Goal: Task Accomplishment & Management: Use online tool/utility

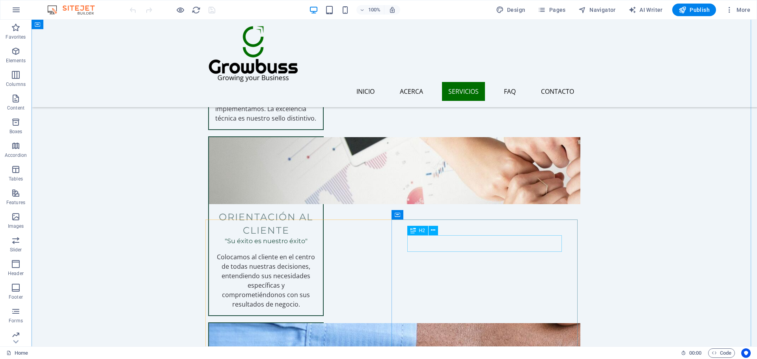
scroll to position [1261, 0]
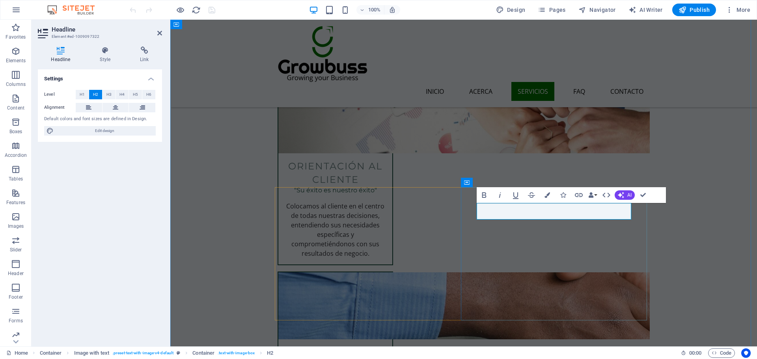
drag, startPoint x: 618, startPoint y: 211, endPoint x: 572, endPoint y: 215, distance: 45.9
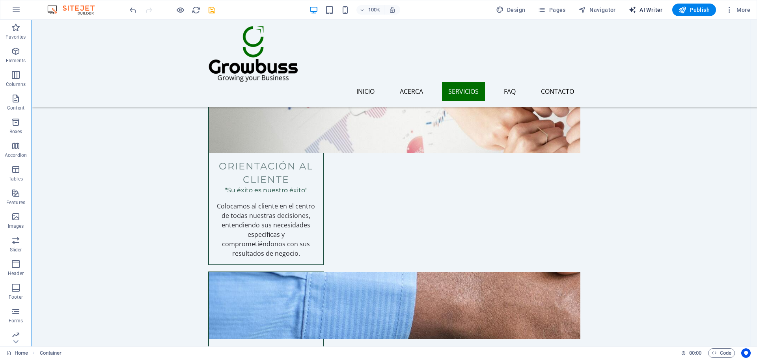
click at [658, 11] on span "AI Writer" at bounding box center [645, 10] width 34 height 8
select select "English"
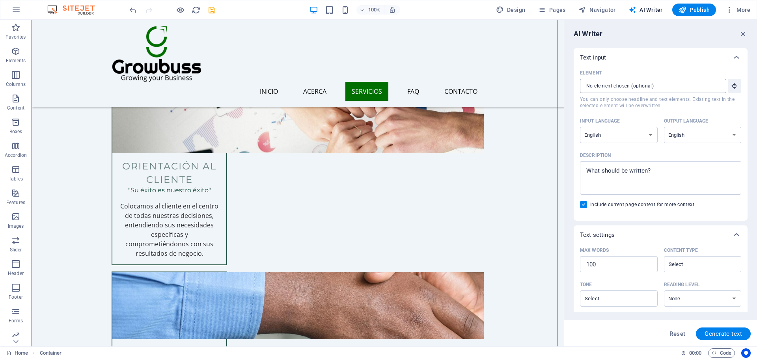
click at [681, 89] on input "Element ​ You can only choose headline and text elements. Existing text in the …" at bounding box center [650, 86] width 141 height 14
click at [644, 130] on select "Albanian Arabic Armenian Awadhi Azerbaijani Bashkir Basque Belarusian Bengali B…" at bounding box center [619, 135] width 78 height 16
select select "Spanish"
click at [580, 127] on select "Albanian Arabic Armenian Awadhi Azerbaijani Bashkir Basque Belarusian Bengali B…" at bounding box center [619, 135] width 78 height 16
click at [685, 136] on select "Albanian Arabic Armenian Awadhi Azerbaijani Bashkir Basque Belarusian Bengali B…" at bounding box center [703, 135] width 78 height 16
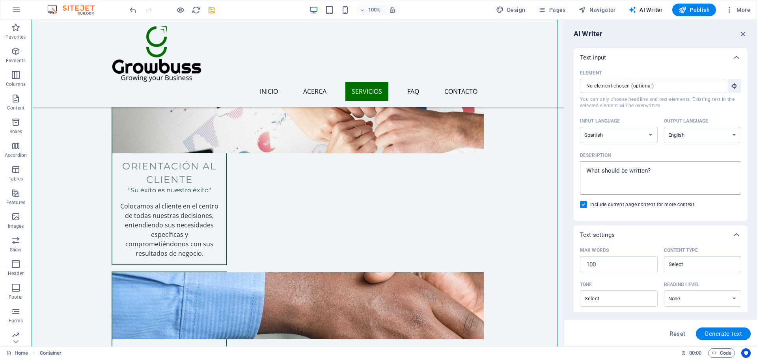
select select "Spanish"
click at [664, 127] on select "Albanian Arabic Armenian Awadhi Azerbaijani Bashkir Basque Belarusian Bengali B…" at bounding box center [703, 135] width 78 height 16
type textarea "x"
click at [595, 181] on textarea "Description x ​" at bounding box center [660, 178] width 153 height 26
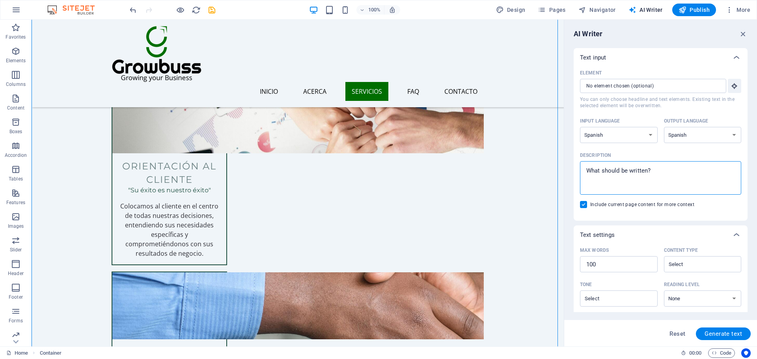
type textarea "I"
type textarea "x"
type textarea "In"
type textarea "x"
type textarea "Inf"
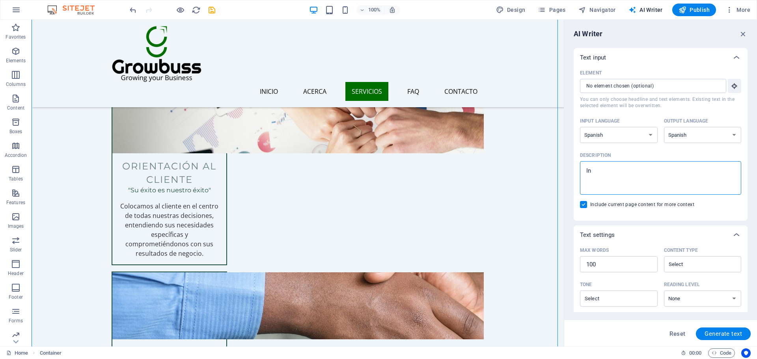
type textarea "x"
type textarea "Infr"
type textarea "x"
type textarea "Infre"
type textarea "x"
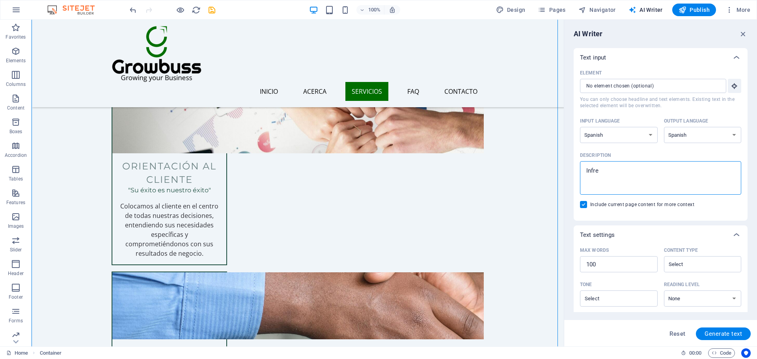
type textarea "Infrea"
type textarea "x"
type textarea "Infre"
type textarea "x"
type textarea "Infree"
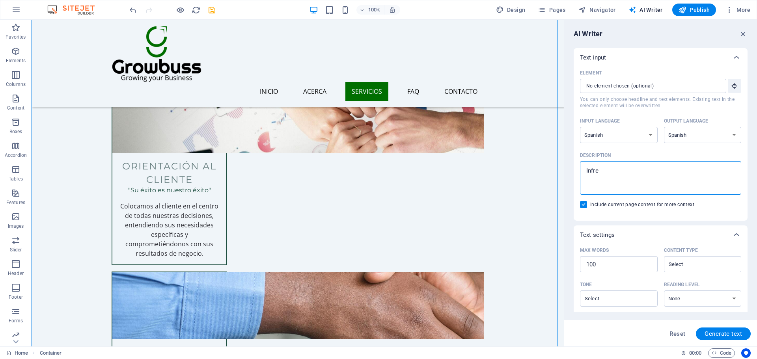
type textarea "x"
type textarea "Infrees"
type textarea "x"
type textarea "Infreest"
type textarea "x"
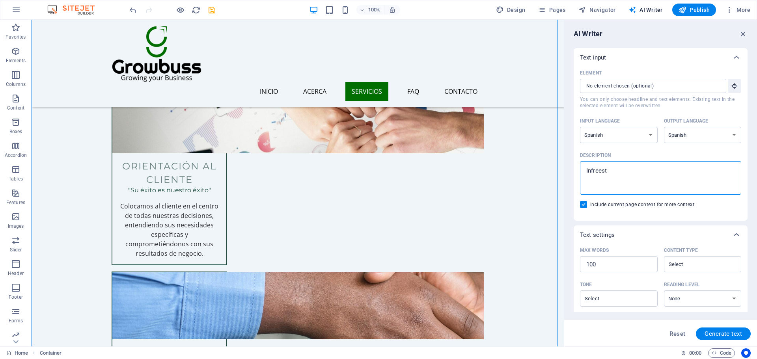
type textarea "Infreestr"
type textarea "x"
type textarea "Infreestru"
type textarea "x"
type textarea "Infreestr"
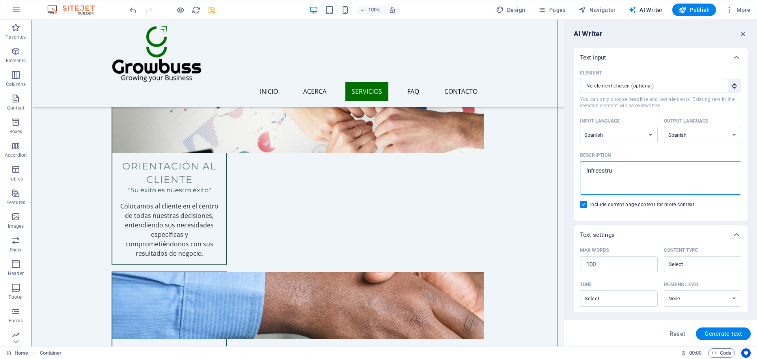
type textarea "x"
type textarea "Infreest"
type textarea "x"
type textarea "Infrees"
type textarea "x"
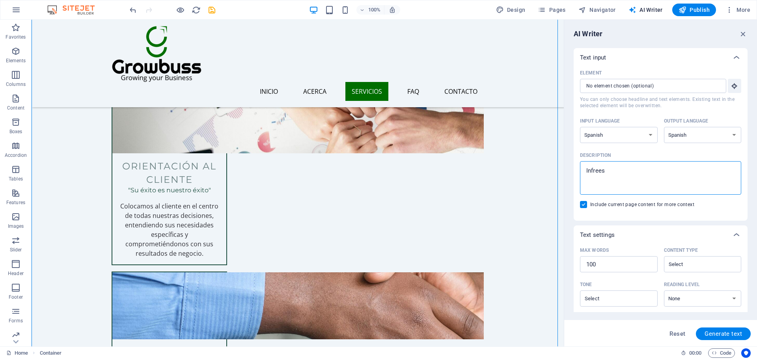
type textarea "Infree"
type textarea "x"
type textarea "Infre"
type textarea "x"
type textarea "Infree"
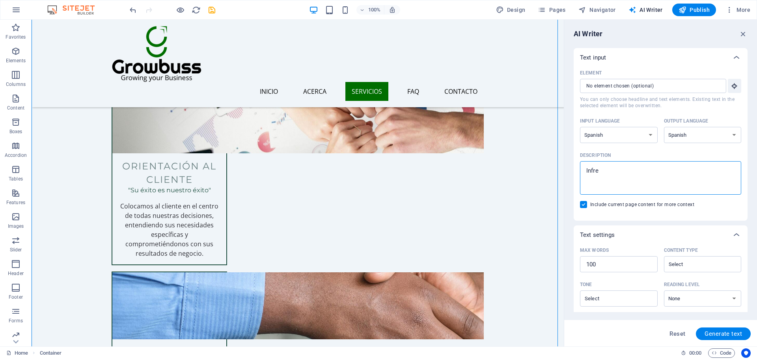
type textarea "x"
type textarea "Infre"
type textarea "x"
type textarea "Infres"
type textarea "x"
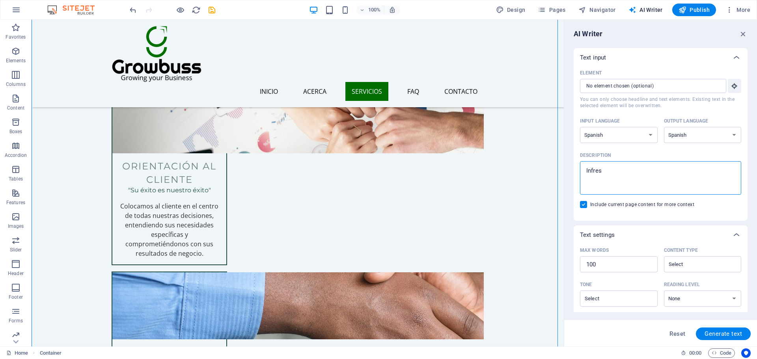
type textarea "Infre"
type textarea "x"
type textarea "Infr"
type textarea "x"
type textarea "Infra"
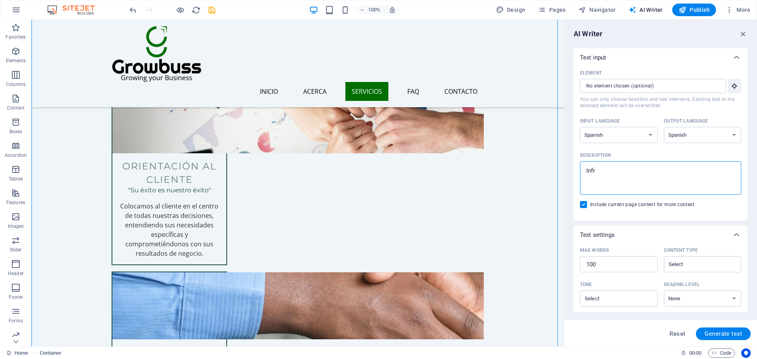
type textarea "x"
type textarea "Infrae"
type textarea "x"
type textarea "Infraes"
type textarea "x"
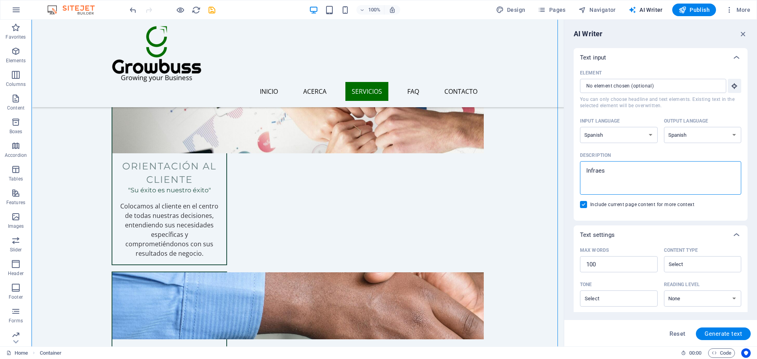
type textarea "Infraest"
type textarea "x"
type textarea "Infraestr"
type textarea "x"
type textarea "Infraestrc"
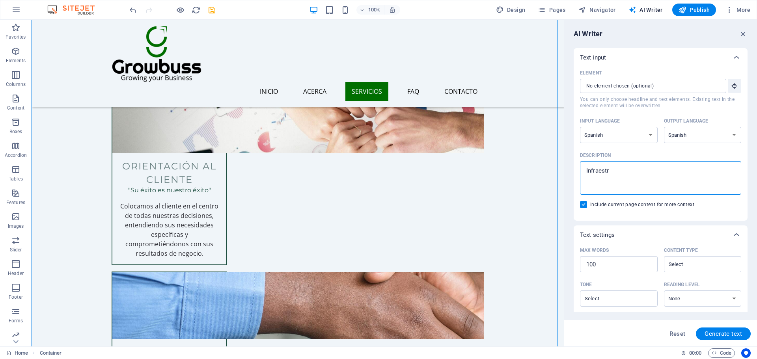
type textarea "x"
type textarea "Infraestrcu"
type textarea "x"
type textarea "Infraestrc"
type textarea "x"
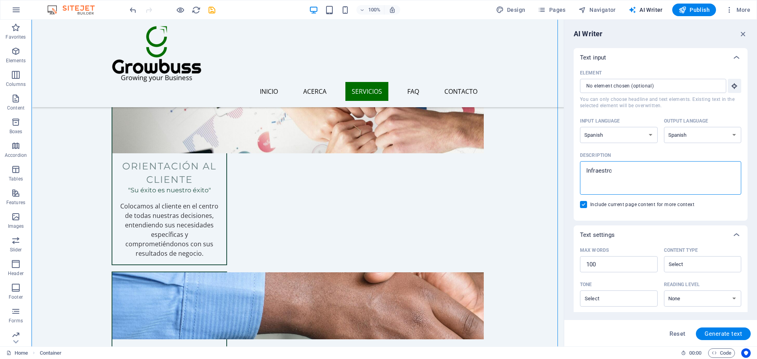
type textarea "Infraestr"
type textarea "x"
type textarea "Infraestru"
type textarea "x"
type textarea "Infraestruc"
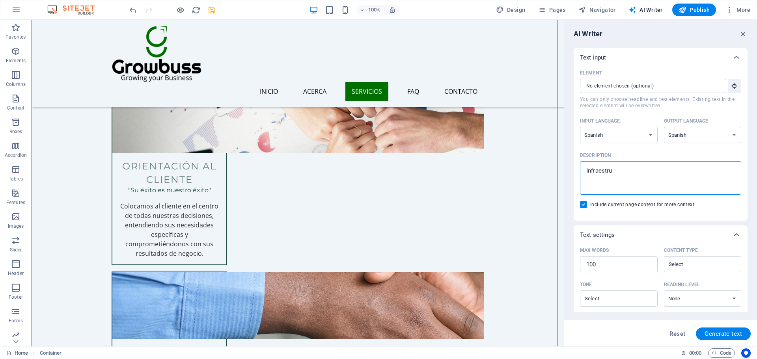
type textarea "x"
type textarea "Infraestruct"
type textarea "x"
type textarea "Infraestructu"
type textarea "x"
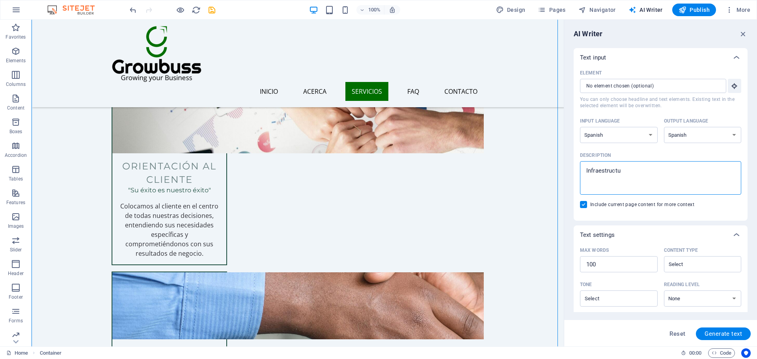
type textarea "Infraestructua"
type textarea "x"
type textarea "Infraestructu"
type textarea "x"
type textarea "Infraestructur"
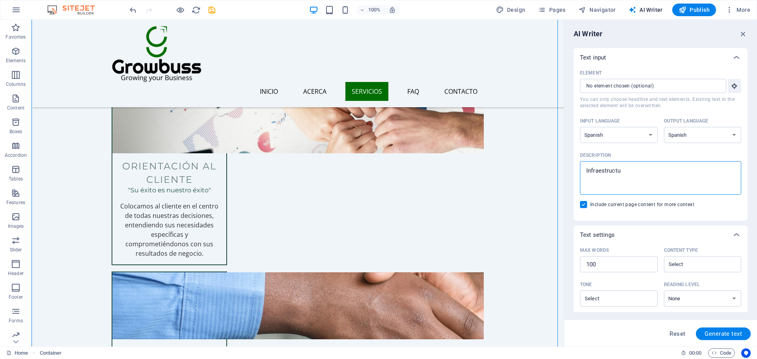
type textarea "x"
type textarea "Infraestructura"
type textarea "x"
type textarea "Infraestructura"
type textarea "x"
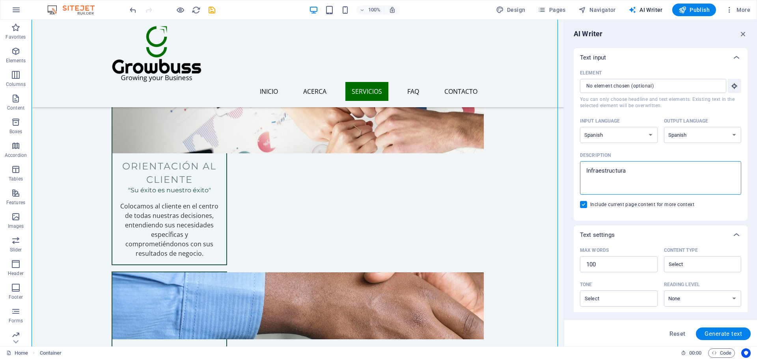
type textarea "Infraestructura I"
type textarea "x"
type textarea "Infraestructura IT"
type textarea "x"
type textarea "Infraestructura IT"
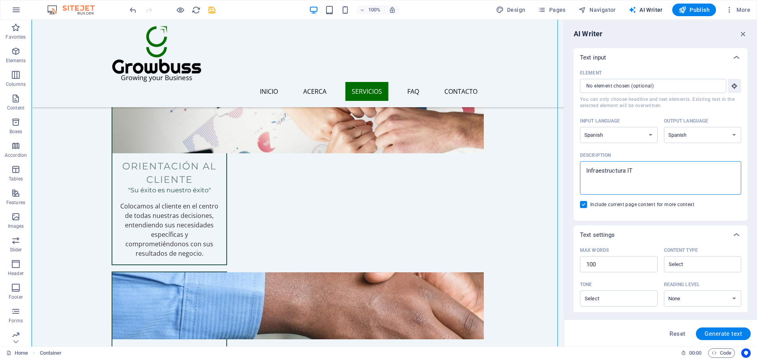
type textarea "x"
type textarea "Infraestructura IT y"
type textarea "x"
type textarea "Infraestructura IT y"
type textarea "x"
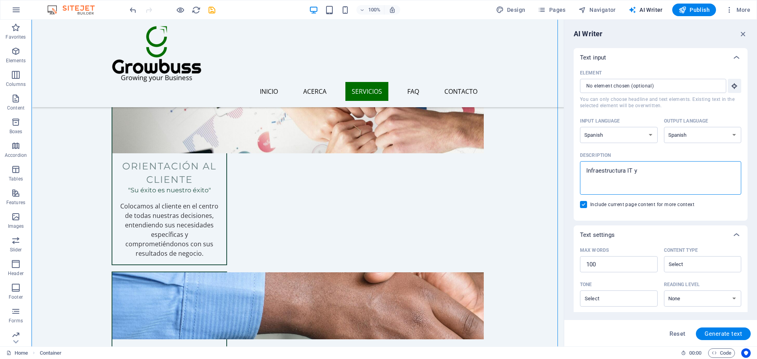
type textarea "Infraestructura IT y r"
type textarea "x"
type textarea "Infraestructura IT y re"
type textarea "x"
type textarea "Infraestructura IT y red"
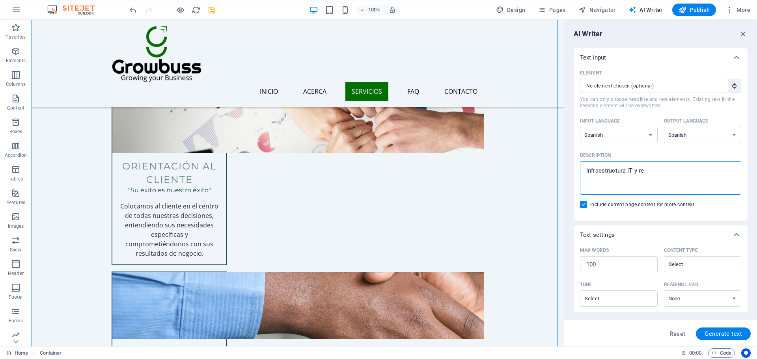
type textarea "x"
type textarea "Infraestructura IT y rede"
type textarea "x"
type textarea "Infraestructura IT y redes"
type textarea "x"
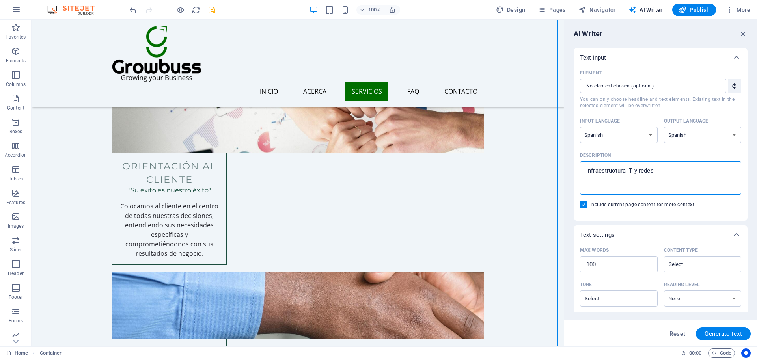
type textarea "Infraestructura IT y redes"
type textarea "x"
type textarea "Infraestructura IT y redes M"
type textarea "x"
type textarea "Infraestructura IT y redes My"
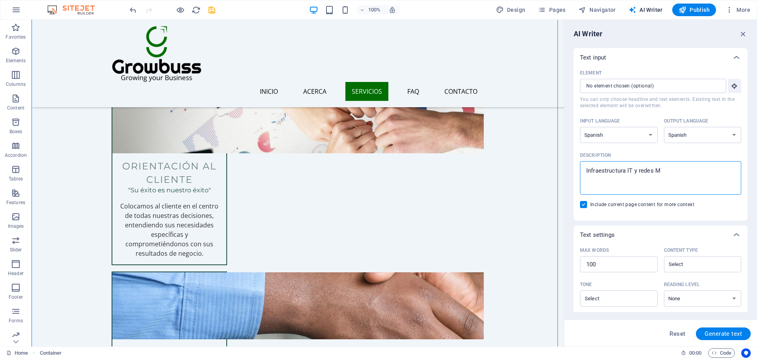
type textarea "x"
type textarea "Infraestructura IT y redes Myp"
type textarea "x"
type textarea "Infraestructura IT y redes Mypi"
type textarea "x"
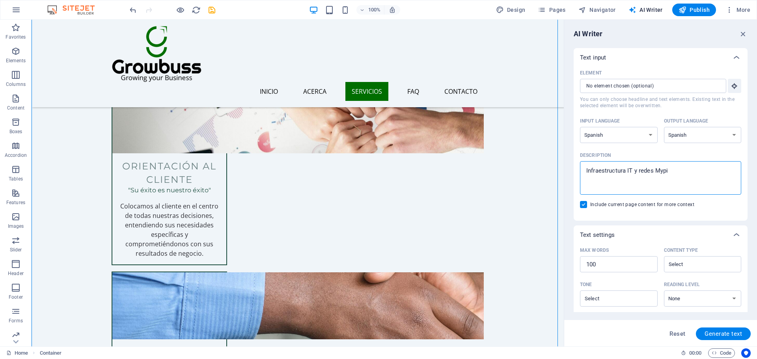
type textarea "Infraestructura IT y redes Mypim"
type textarea "x"
type textarea "Infraestructura IT y redes Mypime"
type textarea "x"
type textarea "Infraestructura IT y redes Mypime"
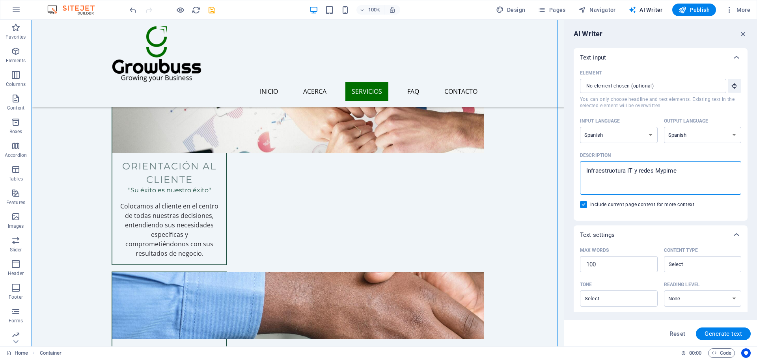
type textarea "x"
type textarea "Infraestructura IT y redes Mypime"
type textarea "x"
type textarea "Infraestructura IT y redes Mypime,"
type textarea "x"
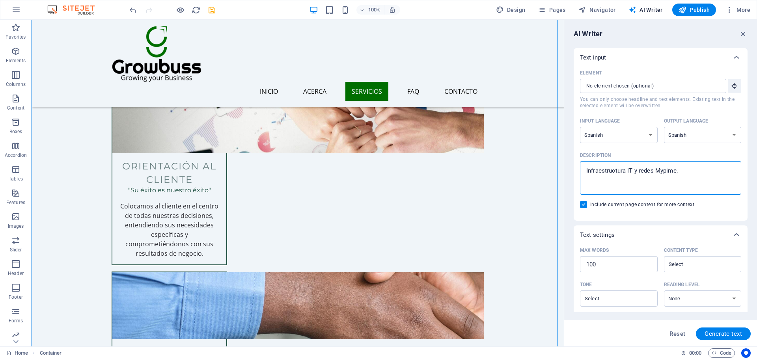
type textarea "Infraestructura IT y redes Mypime"
type textarea "x"
type textarea "Infraestructura IT y redes Mypime"
type textarea "x"
type textarea "Infraestructura IT y redes Mypime y"
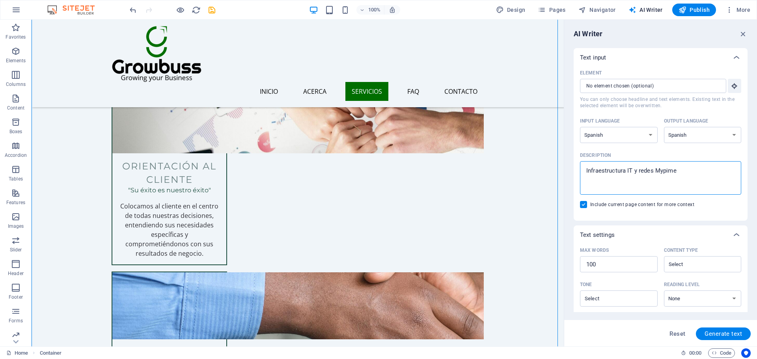
type textarea "x"
type textarea "Infraestructura IT y redes Mypime y"
type textarea "x"
type textarea "Infraestructura IT y redes Mypime y"
type textarea "x"
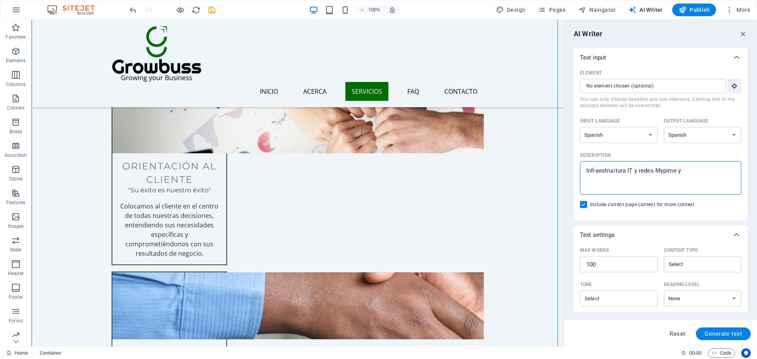
type textarea "Infraestructura IT y redes Mypime"
type textarea "x"
type textarea "Infraestructura IT y redes Mypime"
type textarea "x"
type textarea "Infraestructura IT y redes Mypim"
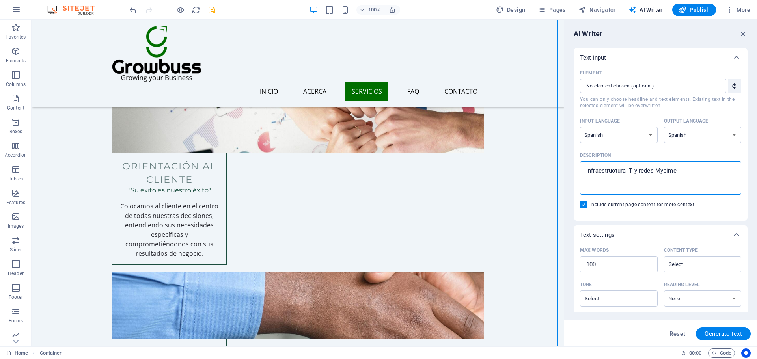
type textarea "x"
type textarea "Infraestructura IT y redes Mypi"
type textarea "x"
type textarea "Infraestructura IT y redes Myp"
type textarea "x"
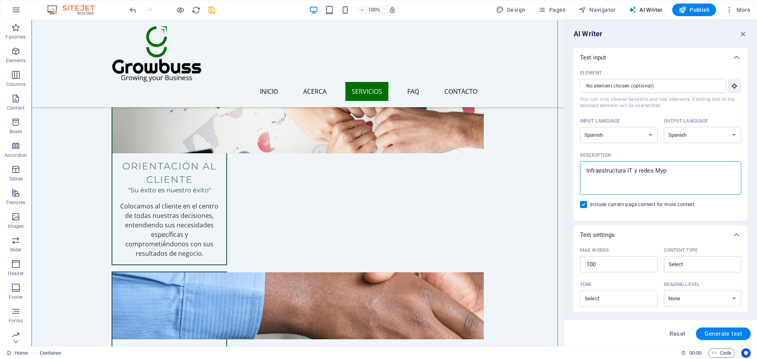
type textarea "Infraestructura IT y redes My"
type textarea "x"
type textarea "Infraestructura IT y redes M"
type textarea "x"
type textarea "Infraestructura IT y redes"
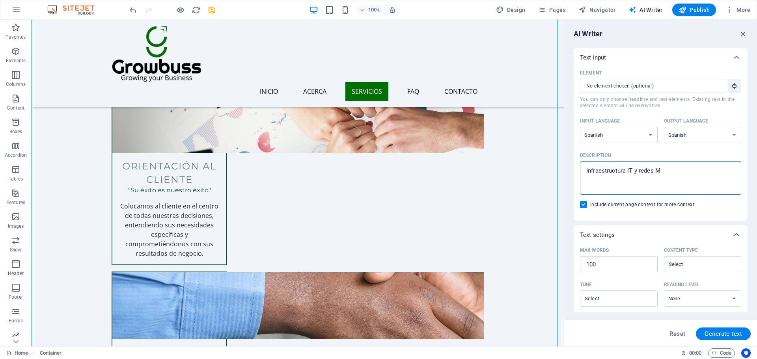
type textarea "x"
type textarea "Infraestructura IT y redes m"
type textarea "x"
type textarea "Infraestructura IT y redes mi"
type textarea "x"
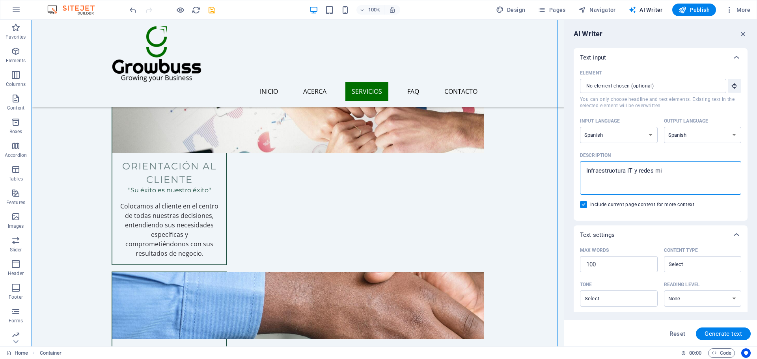
type textarea "Infraestructura IT y redes mic"
type textarea "x"
type textarea "Infraestructura IT y redes micr"
type textarea "x"
type textarea "Infraestructura IT y redes micro"
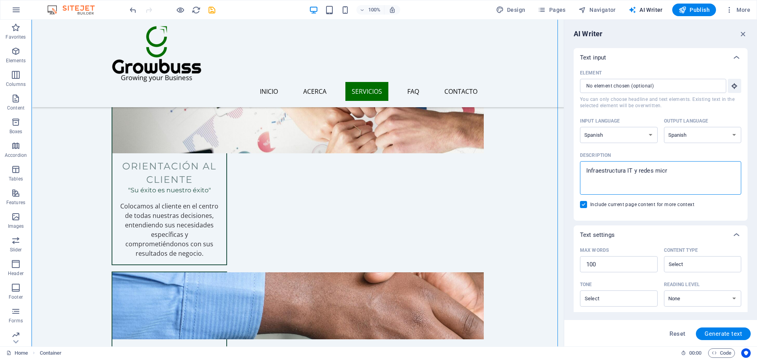
type textarea "x"
type textarea "Infraestructura IT y redes micro,"
type textarea "x"
type textarea "Infraestructura IT y redes micro,"
type textarea "x"
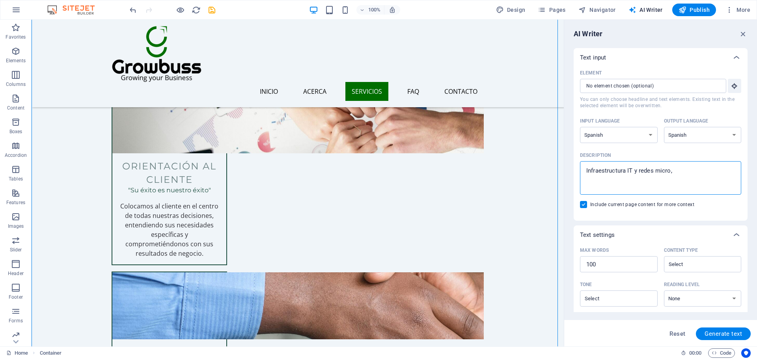
type textarea "Infraestructura IT y redes micro, m"
type textarea "x"
type textarea "Infraestructura IT y redes micro, me"
type textarea "x"
type textarea "Infraestructura IT y redes micro, med"
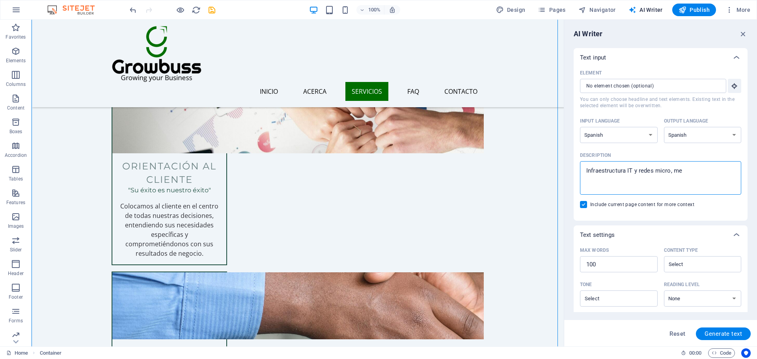
type textarea "x"
type textarea "Infraestructura IT y redes micro, medi"
type textarea "x"
type textarea "Infraestructura IT y redes micro, media"
type textarea "x"
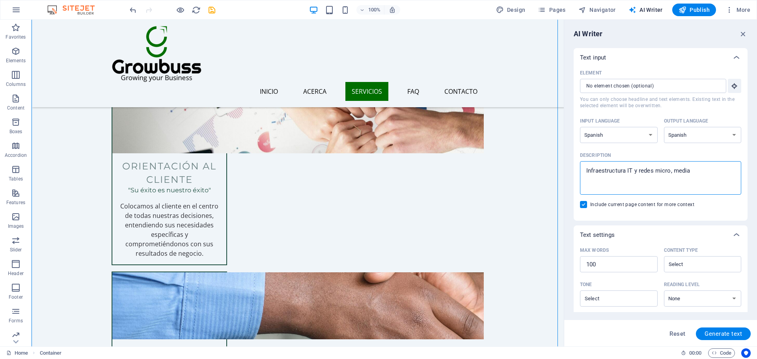
type textarea "Infraestructura IT y redes micro, median"
type textarea "x"
type textarea "Infraestructura IT y redes micro, mediana"
type textarea "x"
type textarea "Infraestructura IT y redes micro, mediana"
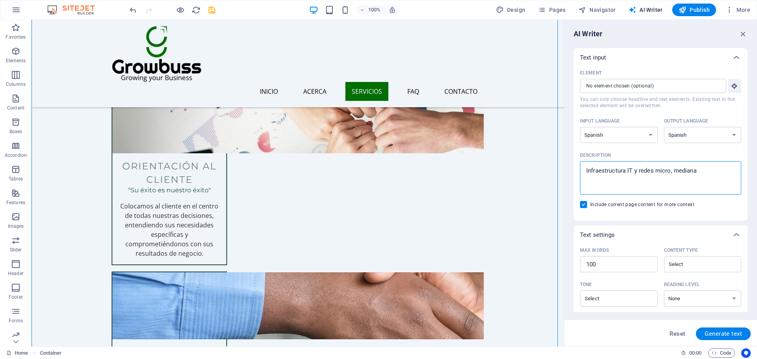
type textarea "x"
type textarea "Infraestructura IT y redes micro, mediana y"
type textarea "x"
type textarea "Infraestructura IT y redes micro, mediana y"
type textarea "x"
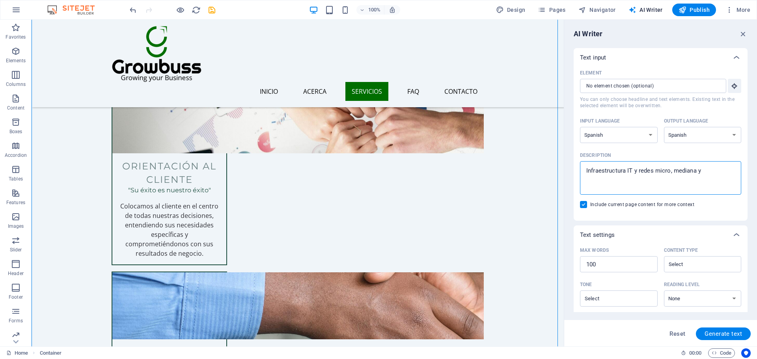
type textarea "Infraestructura IT y redes micro, mediana y g"
type textarea "x"
type textarea "Infraestructura IT y redes micro, mediana y gr"
type textarea "x"
type textarea "Infraestructura IT y redes micro, mediana y gra"
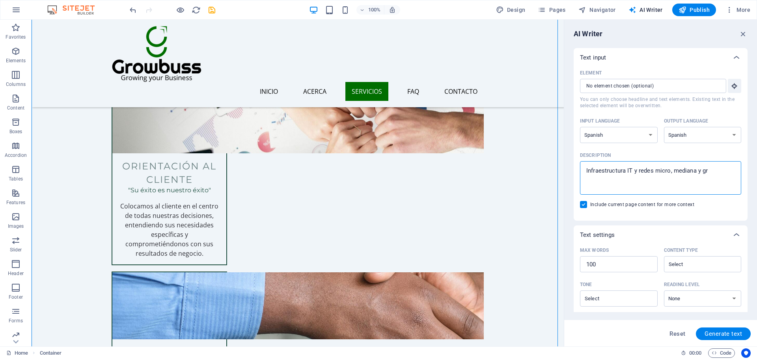
type textarea "x"
type textarea "Infraestructura IT y redes micro, mediana y gran"
type textarea "x"
type textarea "Infraestructura IT y redes micro, mediana y grand"
type textarea "x"
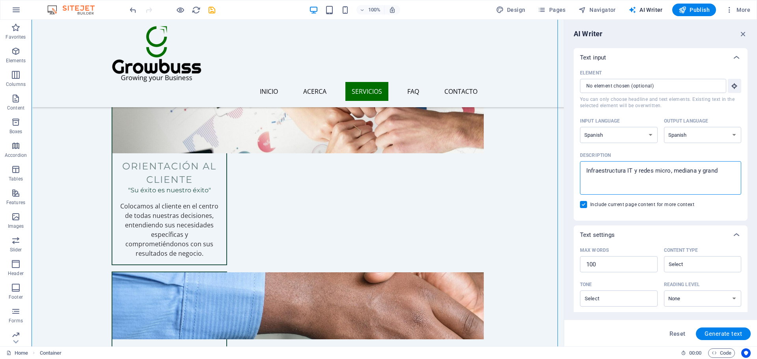
type textarea "Infraestructura IT y redes micro, mediana y grande"
type textarea "x"
type textarea "Infraestructura IT y redes micro, mediana y grande"
type textarea "x"
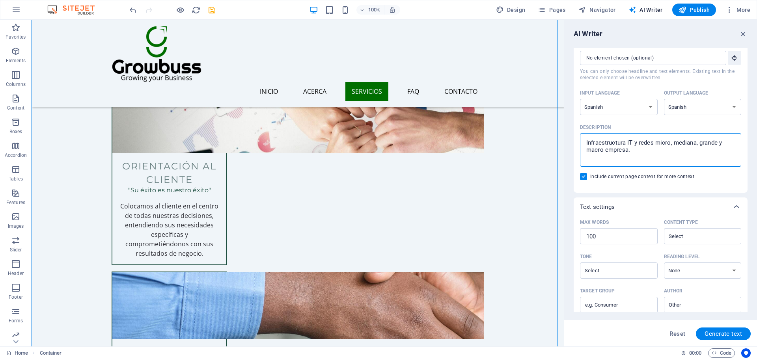
scroll to position [39, 0]
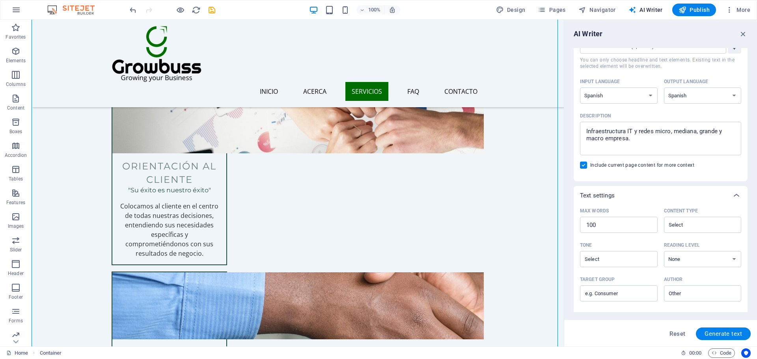
click at [693, 333] on div "Reset Generate text" at bounding box center [660, 333] width 180 height 13
click at [700, 333] on button "Generate text" at bounding box center [723, 333] width 55 height 13
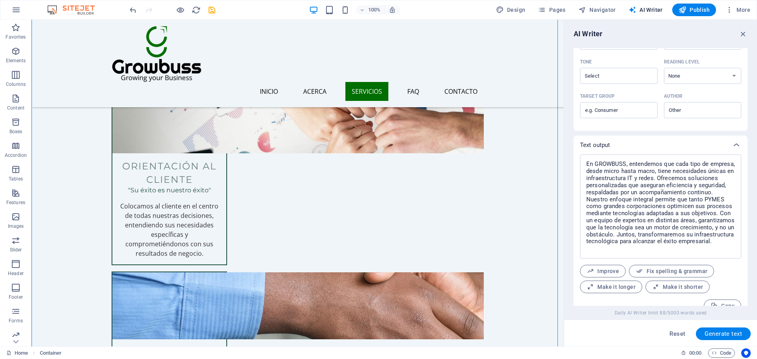
scroll to position [235, 0]
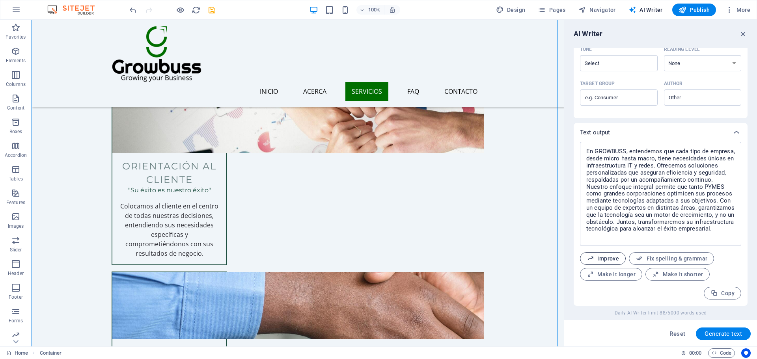
click at [598, 265] on button "Improve" at bounding box center [603, 258] width 46 height 13
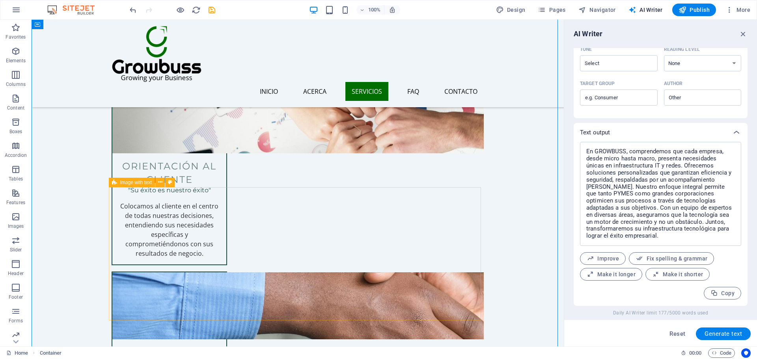
click at [117, 185] on div "Image with text" at bounding box center [132, 182] width 47 height 9
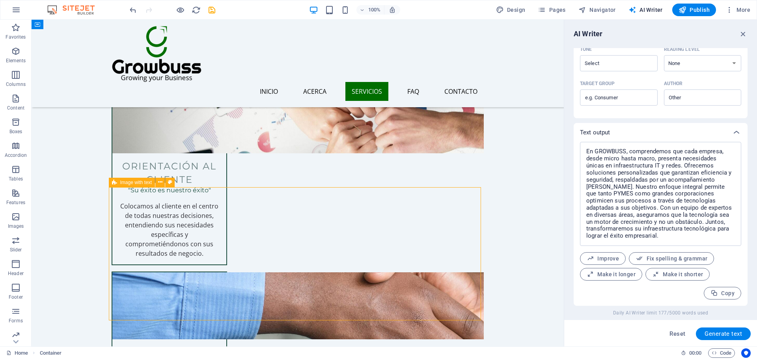
click at [117, 185] on div "Image with text" at bounding box center [132, 182] width 47 height 9
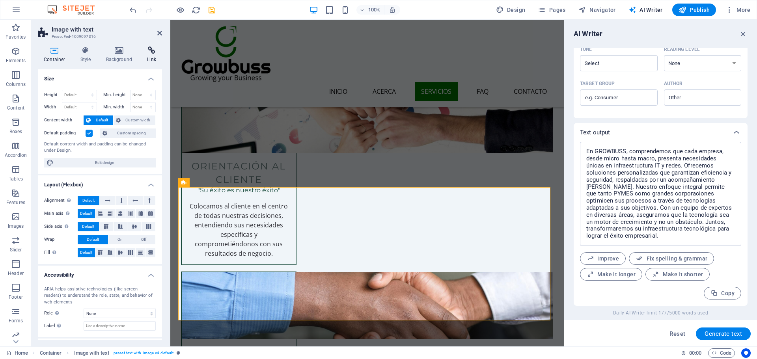
click at [151, 53] on icon at bounding box center [151, 51] width 21 height 8
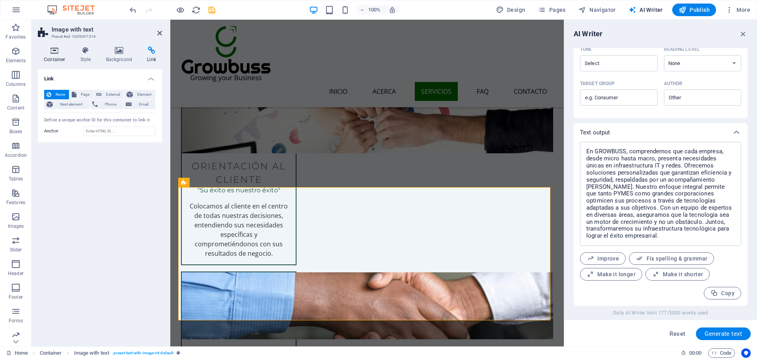
click at [60, 56] on h4 "Container" at bounding box center [56, 55] width 37 height 17
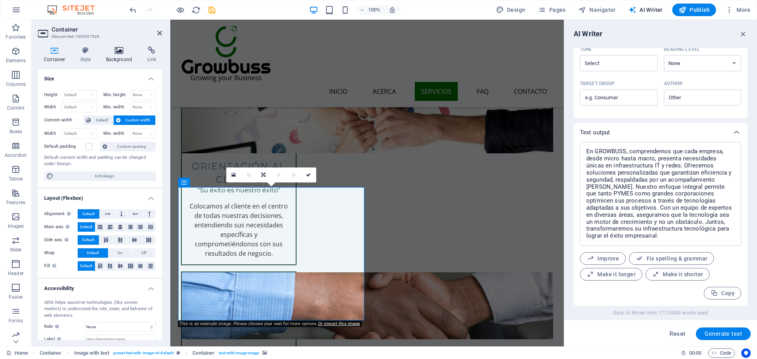
click at [119, 58] on h4 "Background" at bounding box center [120, 55] width 41 height 17
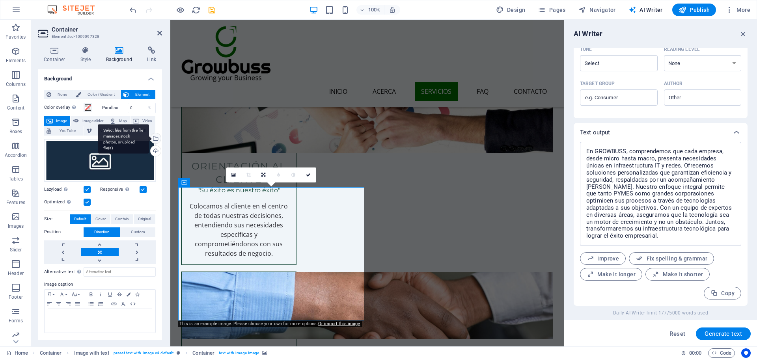
click at [149, 140] on div "Select files from the file manager, stock photos, or upload file(s)" at bounding box center [123, 139] width 51 height 30
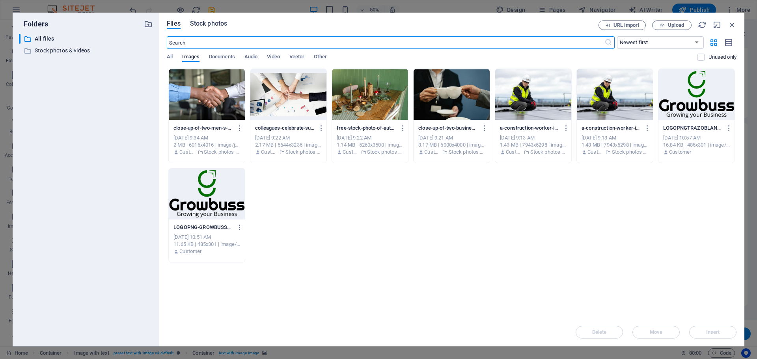
click at [213, 26] on span "Stock photos" at bounding box center [208, 23] width 37 height 9
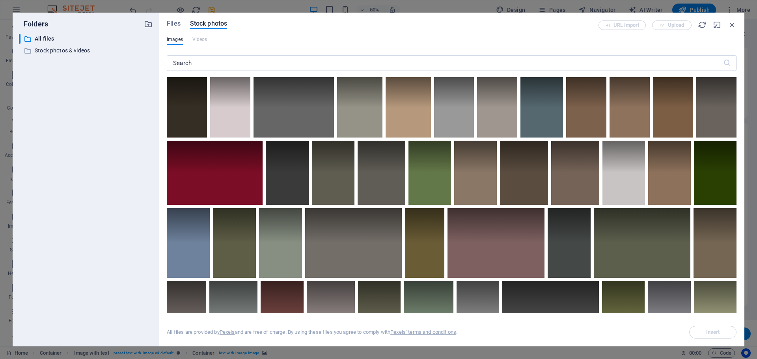
click at [218, 73] on div "​" at bounding box center [451, 64] width 569 height 25
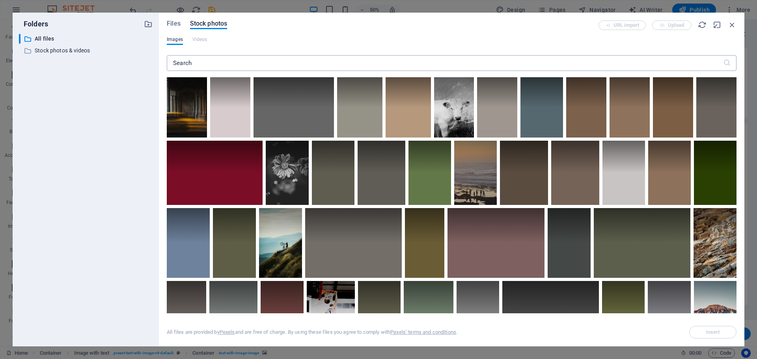
click at [225, 66] on input "text" at bounding box center [445, 63] width 556 height 16
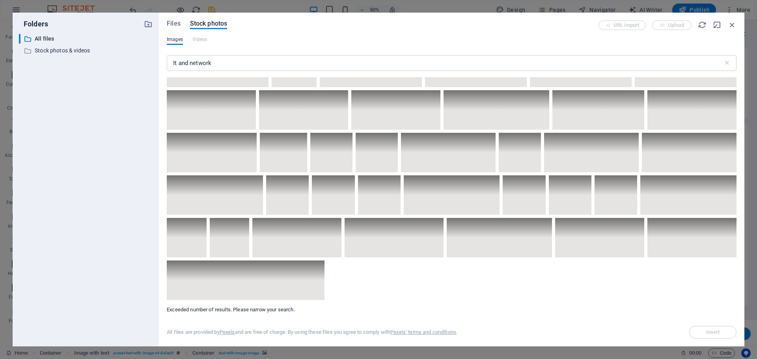
scroll to position [4372, 0]
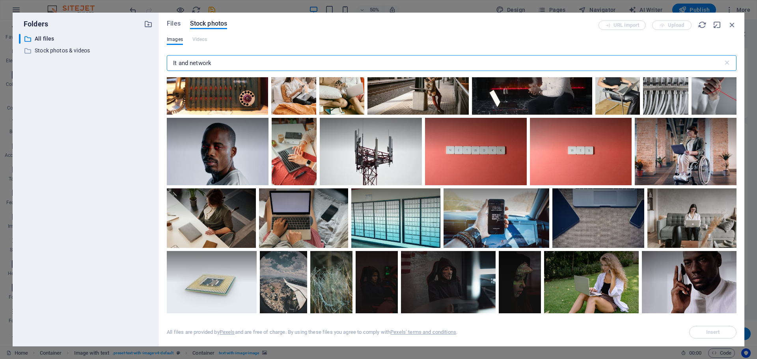
drag, startPoint x: 190, startPoint y: 63, endPoint x: 130, endPoint y: 63, distance: 59.5
click at [130, 63] on div "Folders ​ All files All files ​ Stock photos & videos Stock photos & videos Fil…" at bounding box center [378, 180] width 731 height 334
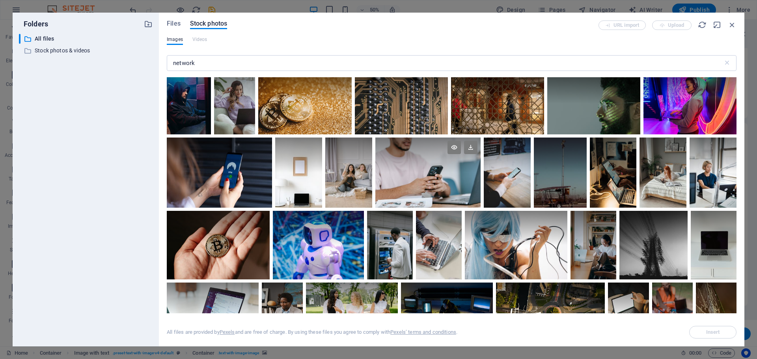
scroll to position [4561, 0]
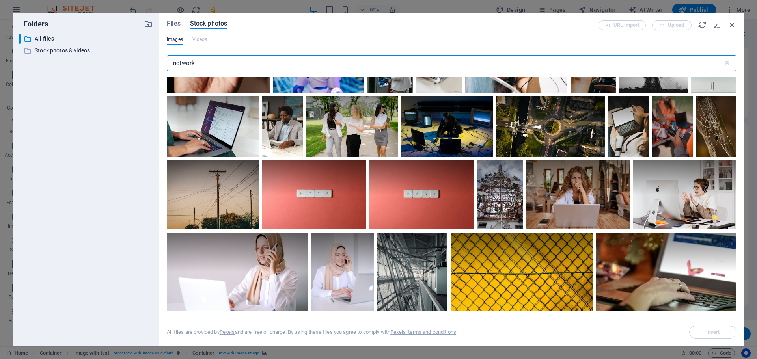
drag, startPoint x: 218, startPoint y: 60, endPoint x: 66, endPoint y: 73, distance: 152.7
click at [66, 73] on div "Folders ​ All files All files ​ Stock photos & videos Stock photos & videos Fil…" at bounding box center [378, 180] width 731 height 334
paste input "fiber network maintenance"
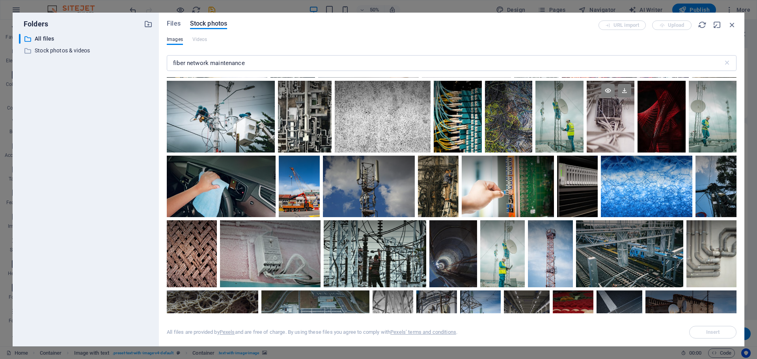
scroll to position [377, 0]
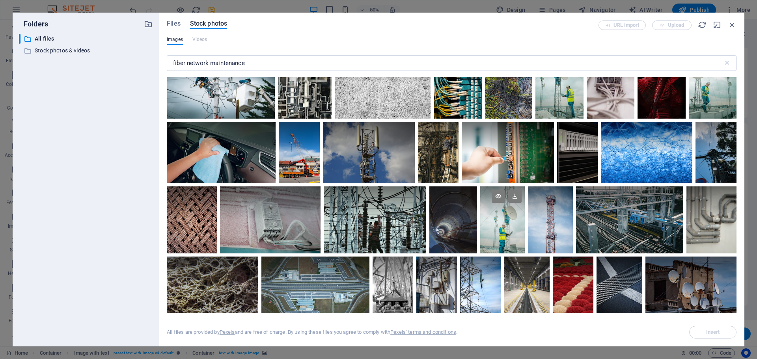
click at [502, 227] on div at bounding box center [502, 219] width 45 height 67
click at [499, 195] on icon at bounding box center [497, 196] width 13 height 13
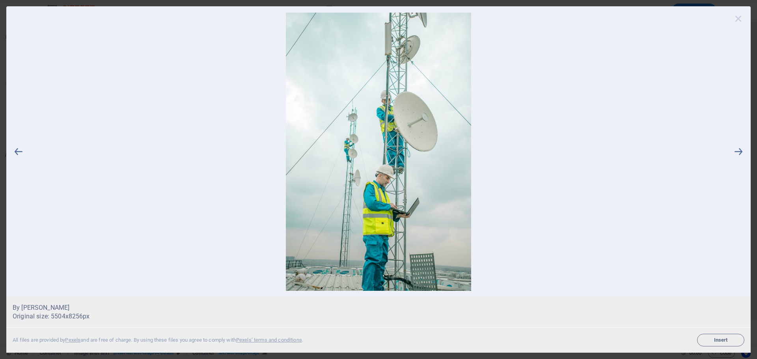
click at [740, 20] on icon at bounding box center [738, 19] width 12 height 12
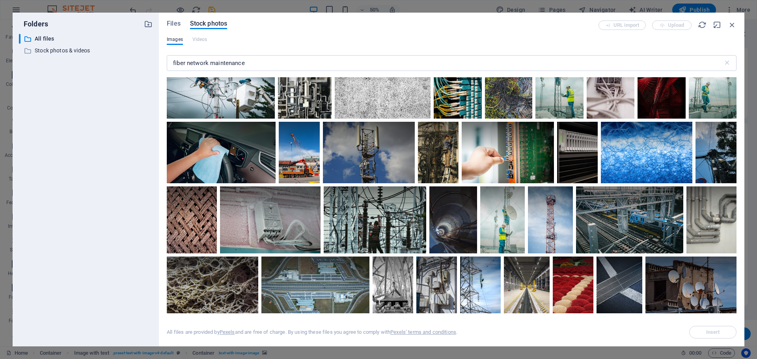
click at [711, 82] on div at bounding box center [712, 83] width 48 height 72
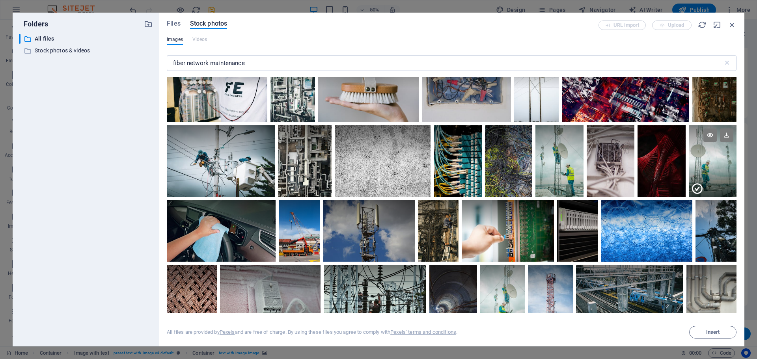
scroll to position [298, 0]
click at [715, 135] on icon at bounding box center [709, 135] width 13 height 13
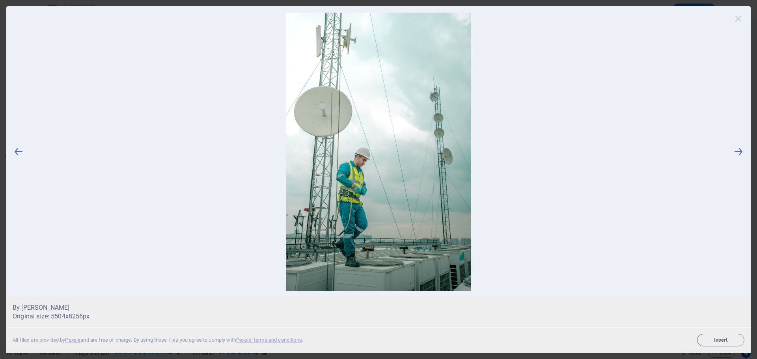
click at [739, 23] on icon at bounding box center [738, 19] width 12 height 12
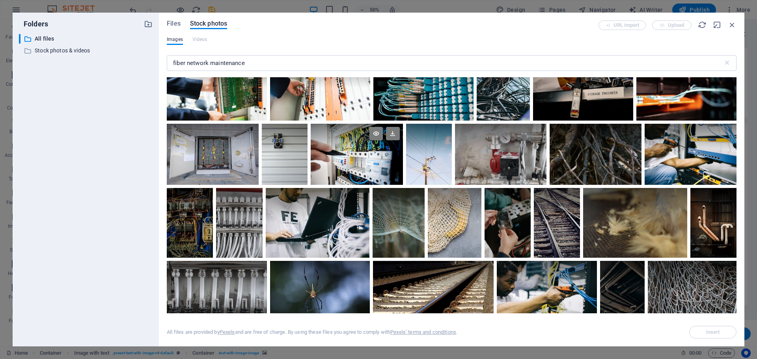
scroll to position [22, 0]
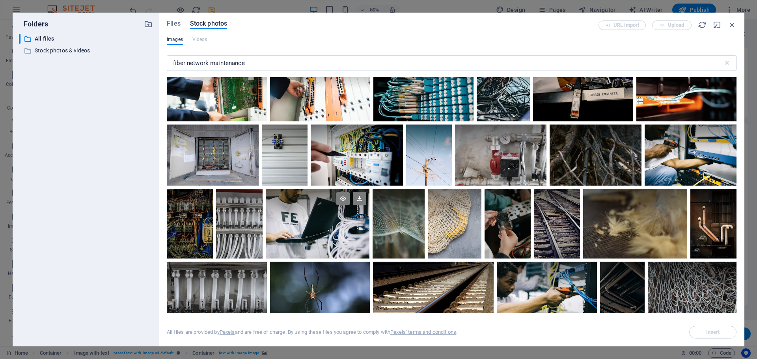
click at [337, 205] on div at bounding box center [318, 206] width 104 height 35
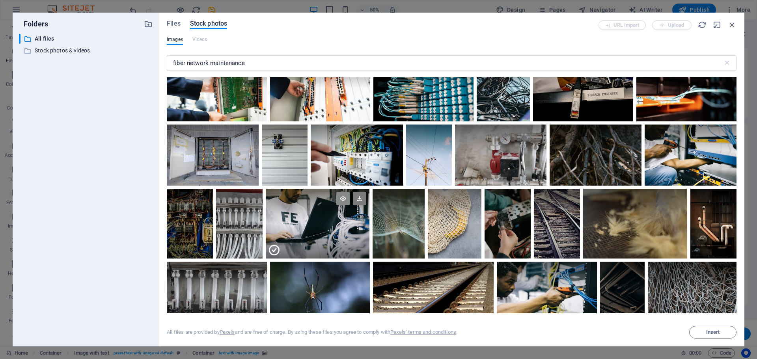
click at [345, 196] on icon at bounding box center [342, 198] width 13 height 13
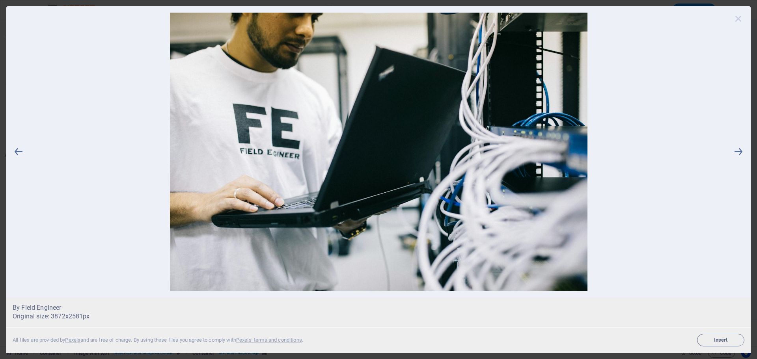
click at [737, 20] on icon at bounding box center [738, 19] width 12 height 12
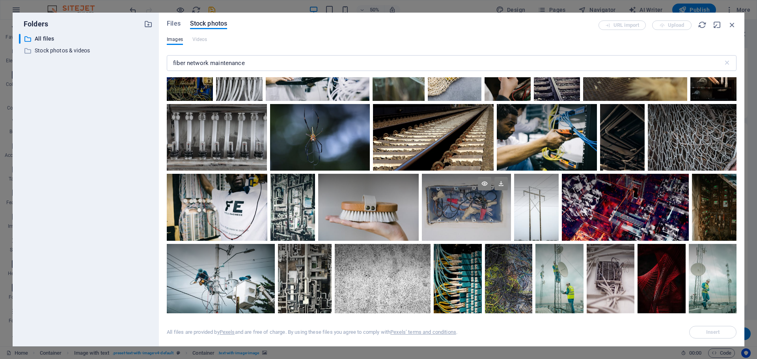
scroll to position [298, 0]
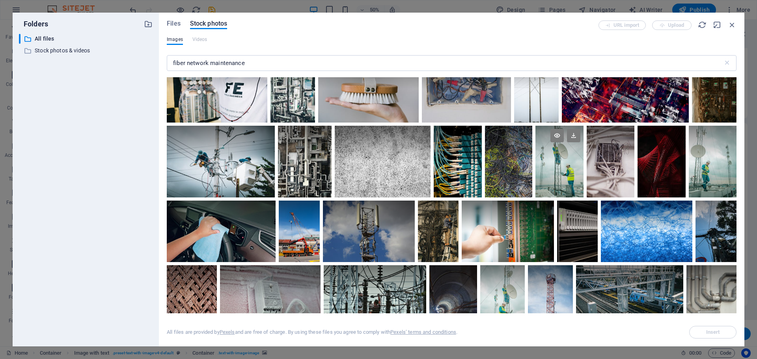
click at [555, 166] on div at bounding box center [559, 162] width 48 height 72
click at [554, 149] on div at bounding box center [559, 144] width 48 height 36
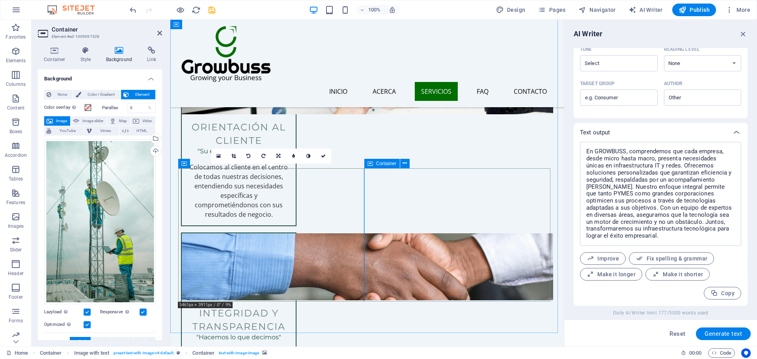
scroll to position [1301, 0]
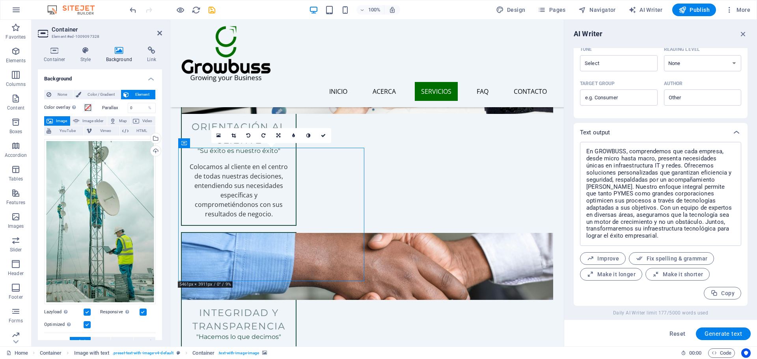
click at [232, 136] on icon at bounding box center [233, 135] width 4 height 5
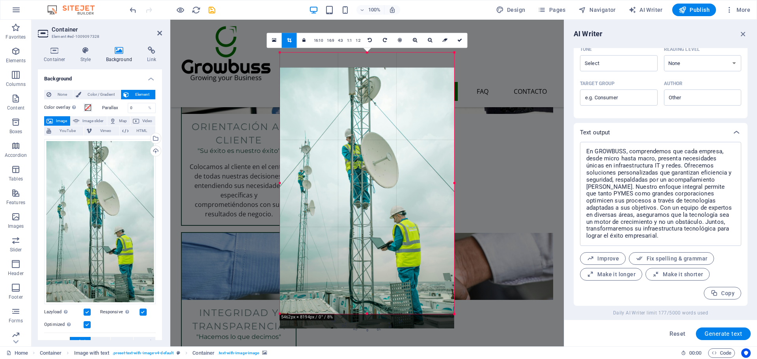
drag, startPoint x: 382, startPoint y: 169, endPoint x: 381, endPoint y: 184, distance: 15.0
click at [381, 184] on div at bounding box center [367, 197] width 174 height 261
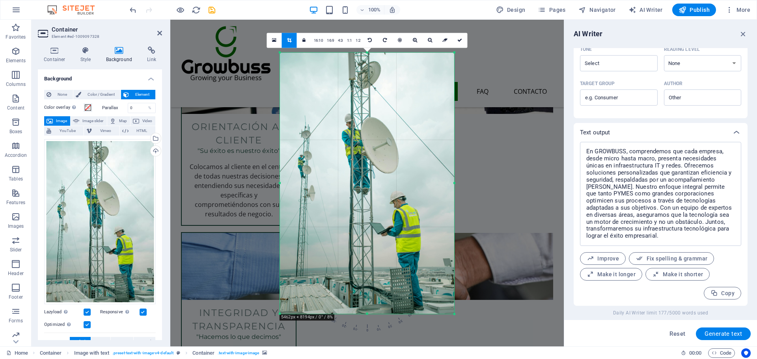
drag, startPoint x: 279, startPoint y: 53, endPoint x: 279, endPoint y: 71, distance: 17.3
click at [280, 71] on div "180 170 160 150 140 130 120 110 100 90 80 70 60 50 40 30 20 10 0 -10 -20 -30 -4…" at bounding box center [367, 182] width 174 height 261
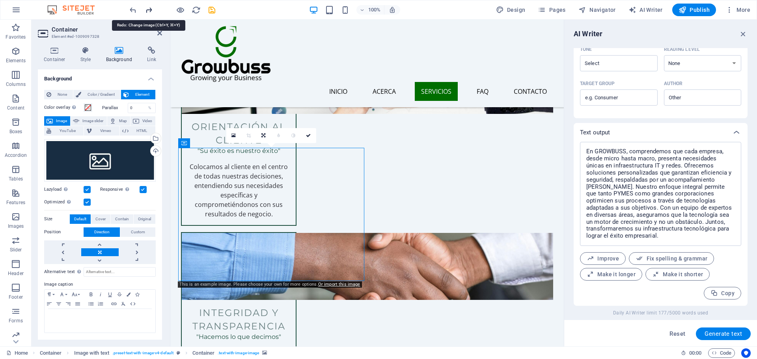
click at [149, 7] on icon "redo" at bounding box center [148, 10] width 9 height 9
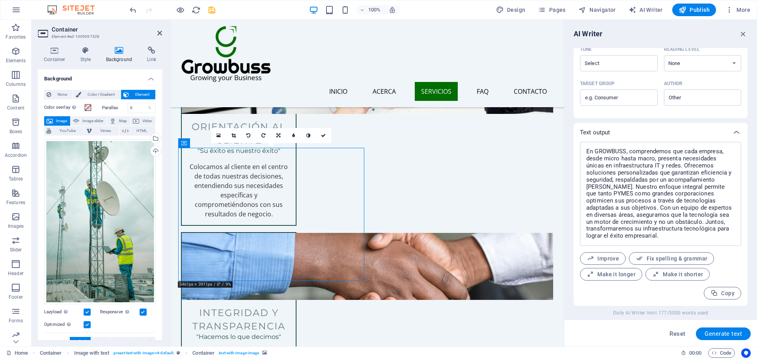
drag, startPoint x: 291, startPoint y: 237, endPoint x: 287, endPoint y: 212, distance: 24.7
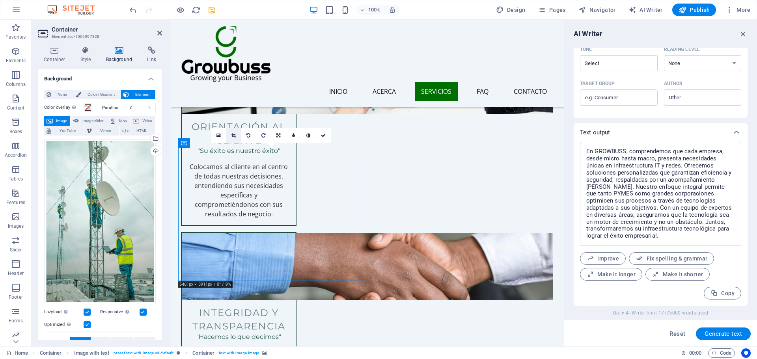
click at [238, 133] on link at bounding box center [233, 135] width 15 height 15
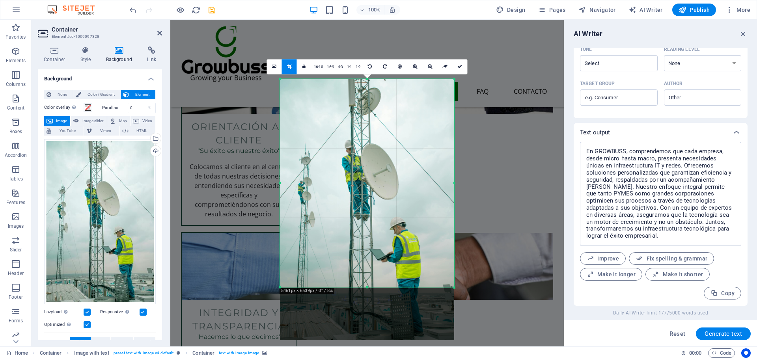
drag, startPoint x: 367, startPoint y: 314, endPoint x: 374, endPoint y: 261, distance: 53.3
click at [374, 261] on div "180 170 160 150 140 130 120 110 100 90 80 70 60 50 40 30 20 10 0 -10 -20 -30 -4…" at bounding box center [367, 183] width 174 height 208
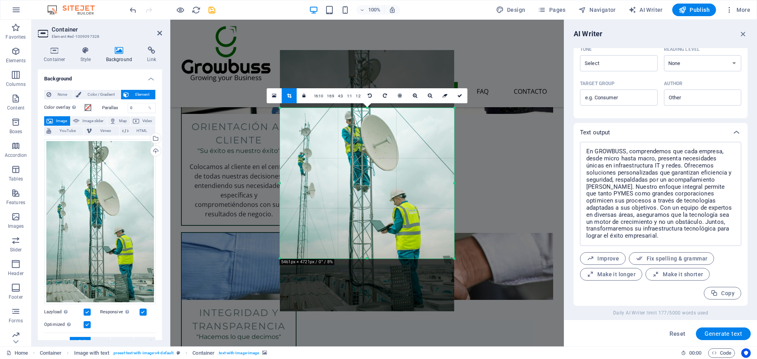
drag, startPoint x: 365, startPoint y: 78, endPoint x: 361, endPoint y: 137, distance: 58.5
click at [361, 137] on div "180 170 160 150 140 130 120 110 100 90 80 70 60 50 40 30 20 10 0 -10 -20 -30 -4…" at bounding box center [367, 183] width 174 height 151
click at [521, 283] on div "Drag here to replace the existing content. Press “Ctrl” if you want to create a…" at bounding box center [366, 183] width 393 height 327
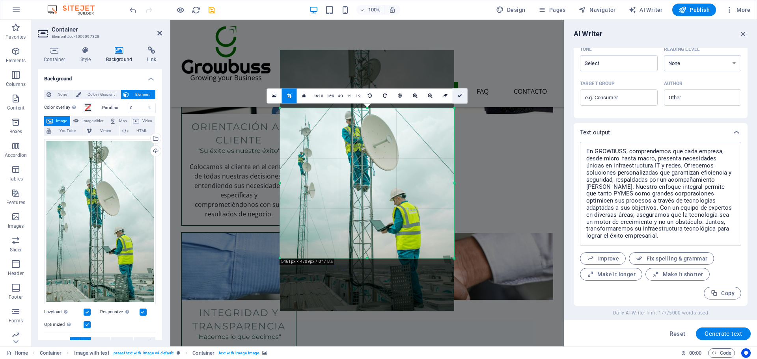
click at [458, 102] on link at bounding box center [459, 95] width 15 height 15
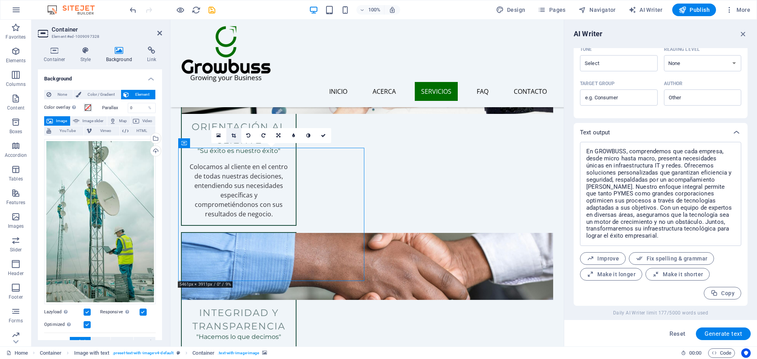
click at [235, 136] on icon at bounding box center [233, 135] width 4 height 5
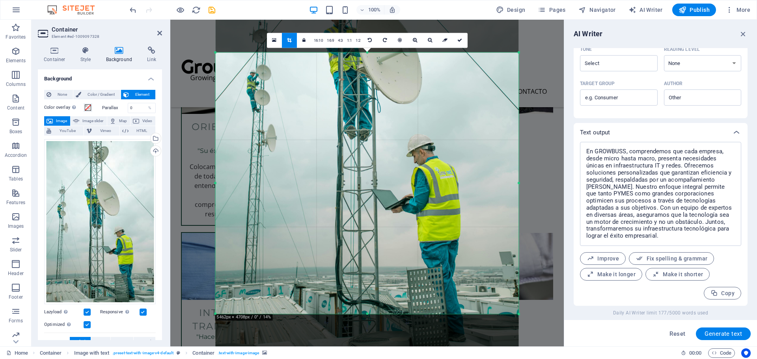
drag, startPoint x: 314, startPoint y: 177, endPoint x: 313, endPoint y: 119, distance: 57.1
click at [313, 119] on div at bounding box center [367, 121] width 303 height 454
click at [458, 40] on icon at bounding box center [459, 40] width 5 height 5
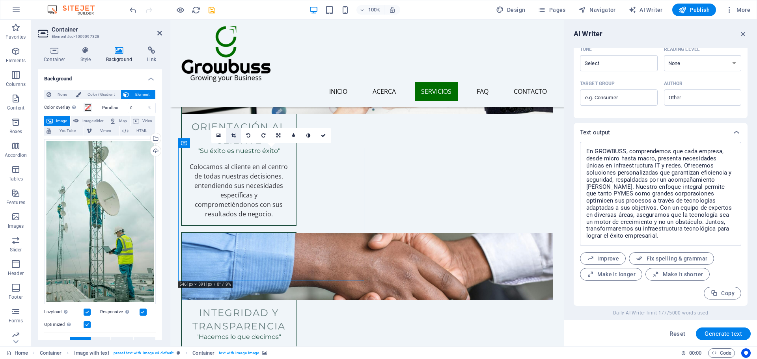
click at [234, 135] on icon at bounding box center [233, 135] width 4 height 5
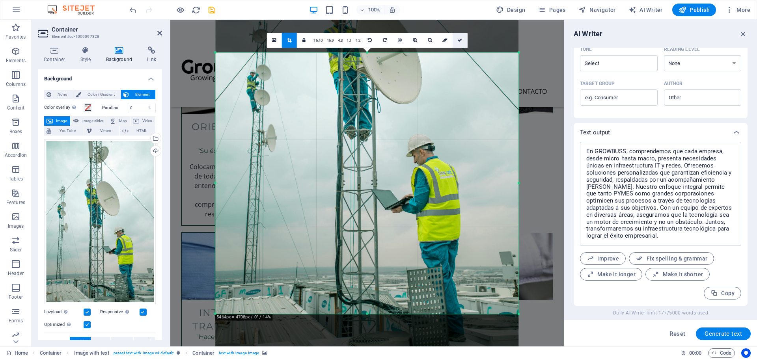
click at [458, 39] on icon at bounding box center [459, 40] width 5 height 5
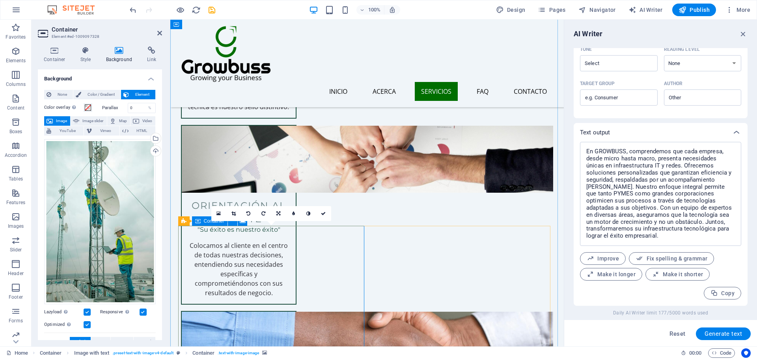
scroll to position [1261, 0]
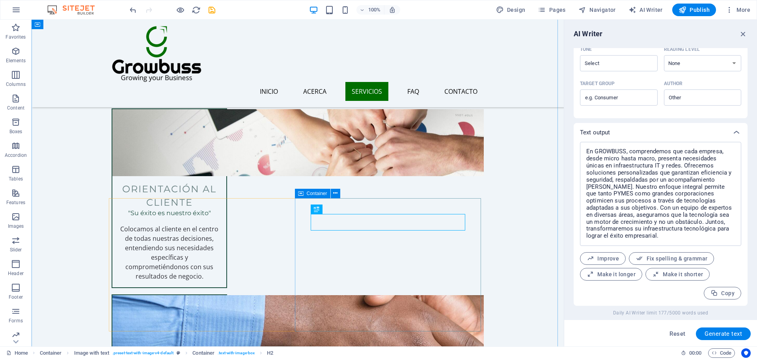
scroll to position [1222, 0]
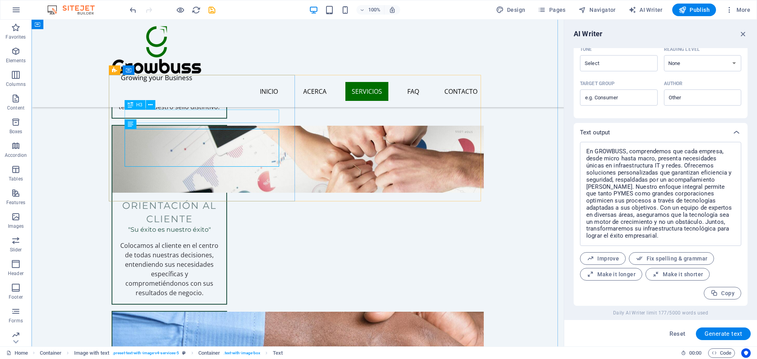
click at [740, 34] on icon "button" at bounding box center [743, 34] width 9 height 9
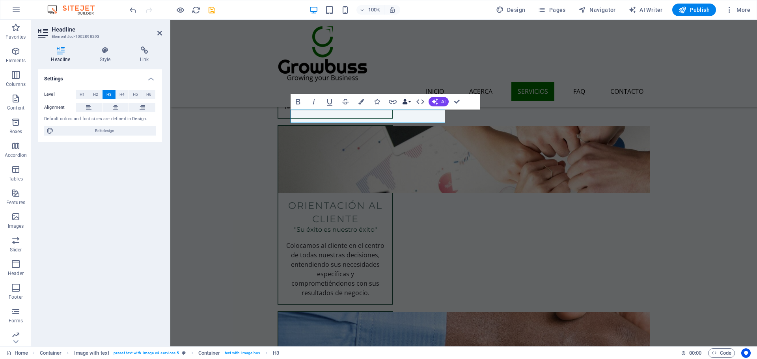
click at [407, 102] on button "Data Bindings" at bounding box center [406, 102] width 11 height 16
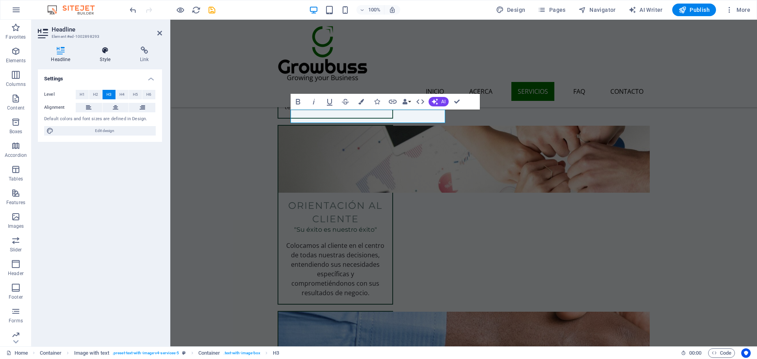
click at [108, 58] on h4 "Style" at bounding box center [107, 55] width 40 height 17
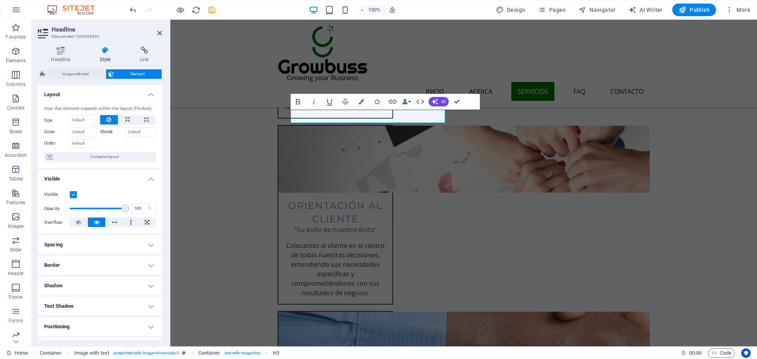
scroll to position [0, 0]
click at [63, 56] on h4 "Headline" at bounding box center [62, 55] width 49 height 17
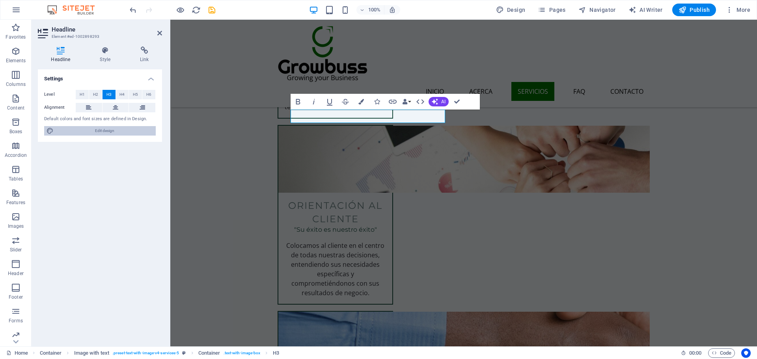
click at [86, 127] on span "Edit design" at bounding box center [104, 130] width 97 height 9
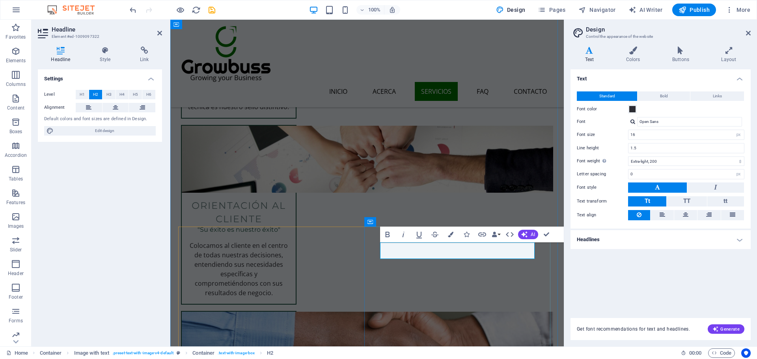
drag, startPoint x: 471, startPoint y: 250, endPoint x: 336, endPoint y: 250, distance: 134.8
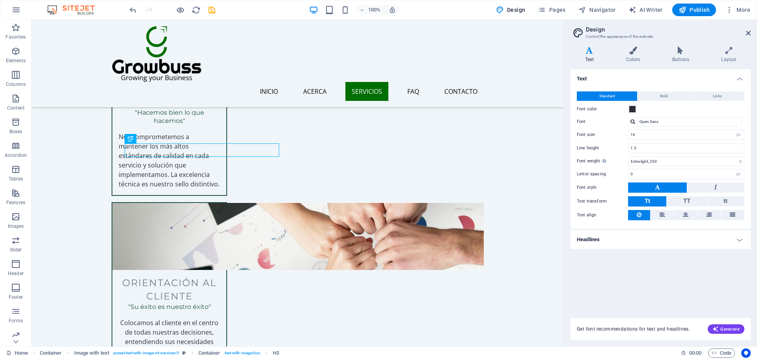
scroll to position [1143, 0]
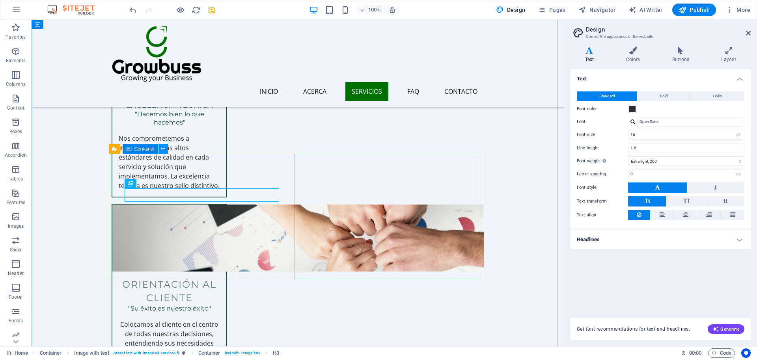
click at [163, 152] on icon at bounding box center [163, 149] width 4 height 8
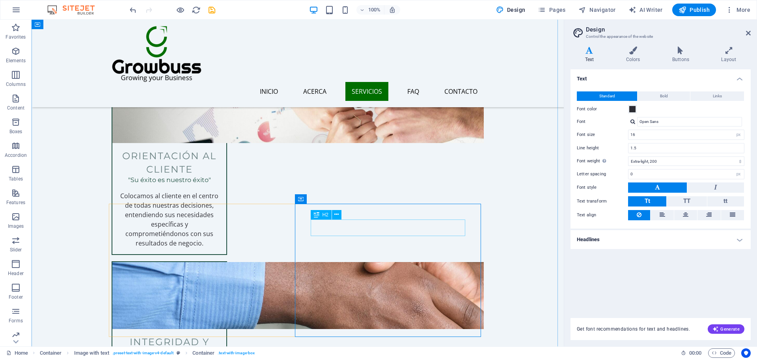
scroll to position [1222, 0]
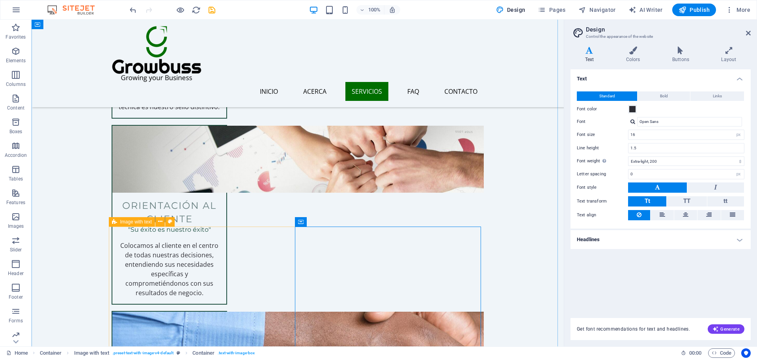
click at [113, 222] on icon at bounding box center [114, 221] width 5 height 9
click at [160, 222] on icon at bounding box center [160, 222] width 4 height 8
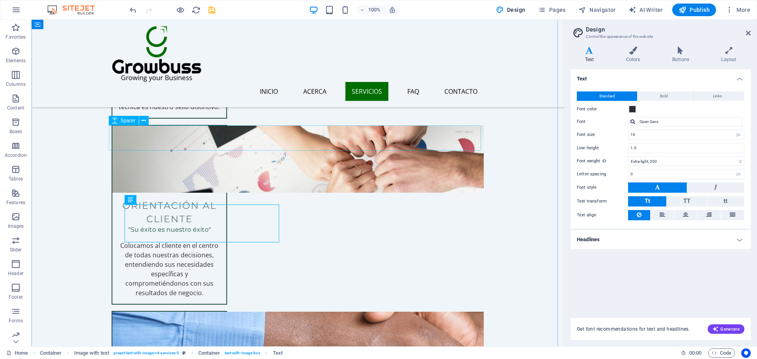
scroll to position [1103, 0]
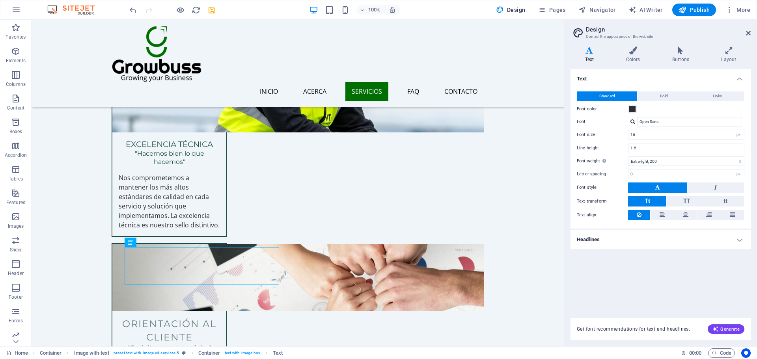
click at [751, 38] on aside "Design Control the appearance of the website Variants Text Colors Buttons Layou…" at bounding box center [660, 183] width 193 height 327
click at [588, 9] on span "Navigator" at bounding box center [596, 10] width 37 height 8
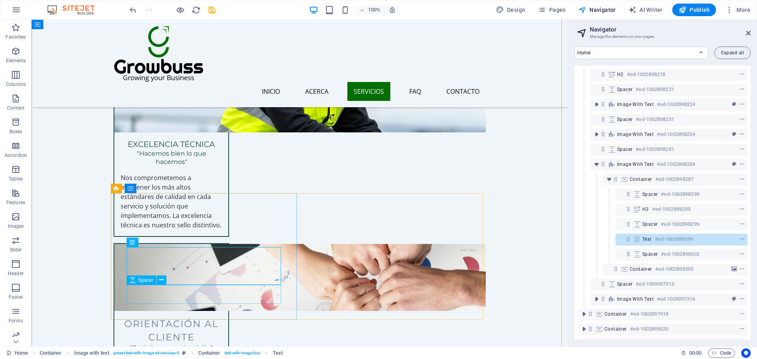
scroll to position [79, 0]
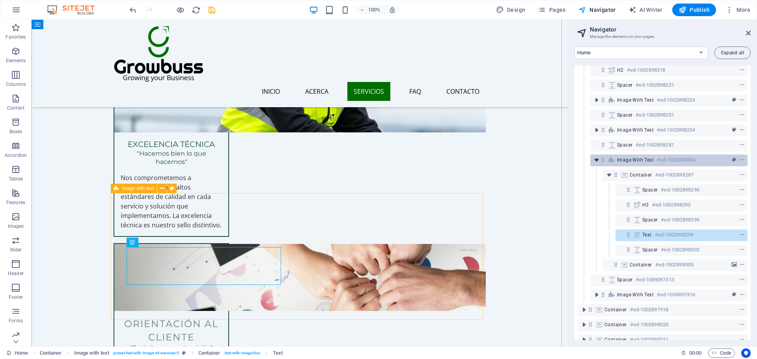
click at [597, 161] on icon "toggle-expand" at bounding box center [596, 160] width 8 height 8
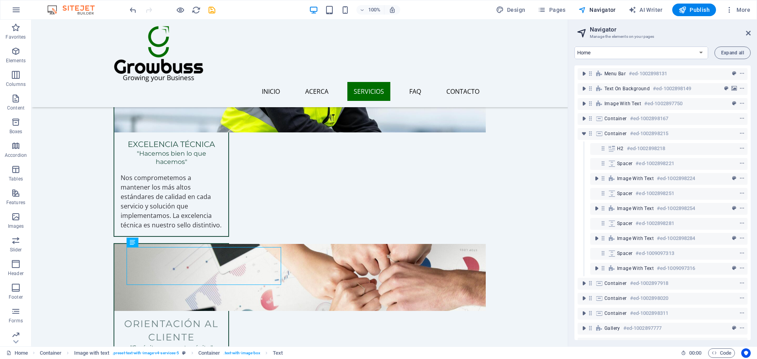
scroll to position [0, 0]
click at [586, 134] on icon "toggle-expand" at bounding box center [584, 134] width 8 height 8
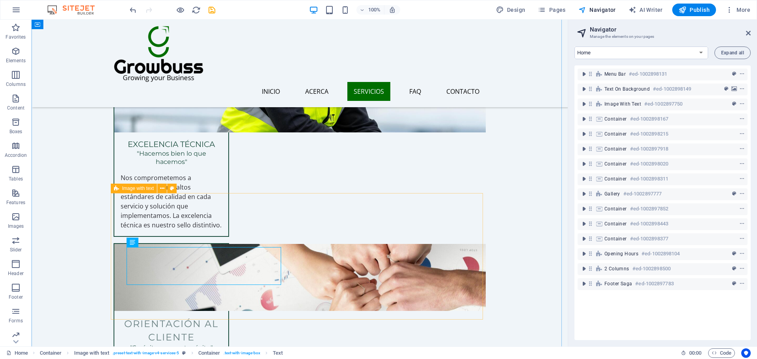
click at [115, 189] on icon at bounding box center [116, 188] width 5 height 9
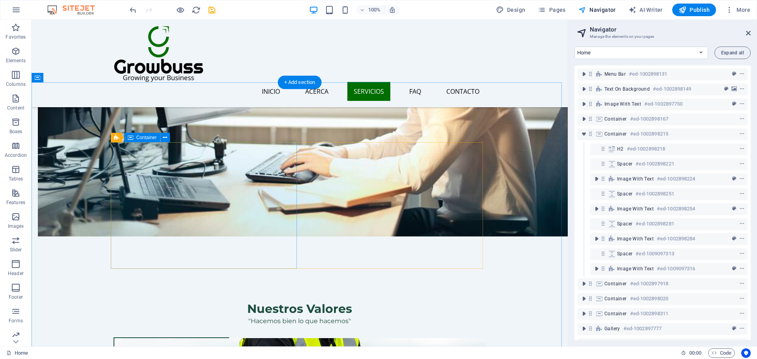
scroll to position [788, 0]
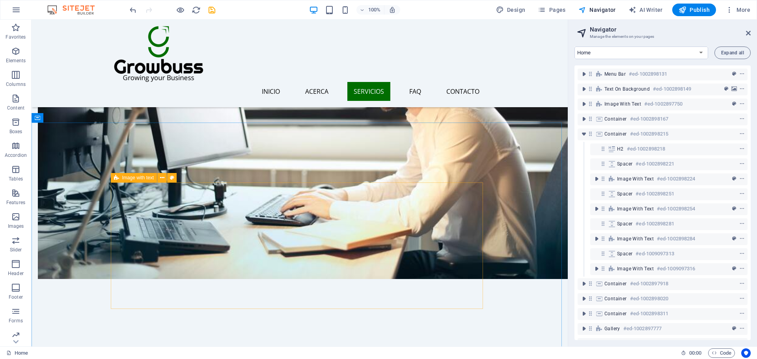
click at [113, 177] on div "Image with text" at bounding box center [134, 177] width 47 height 9
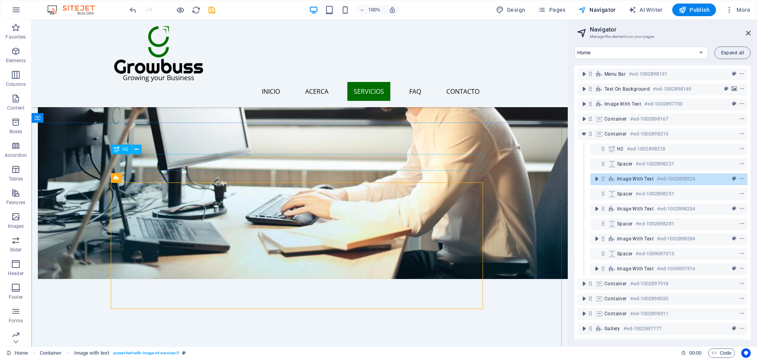
click at [121, 152] on div "H2" at bounding box center [121, 149] width 21 height 9
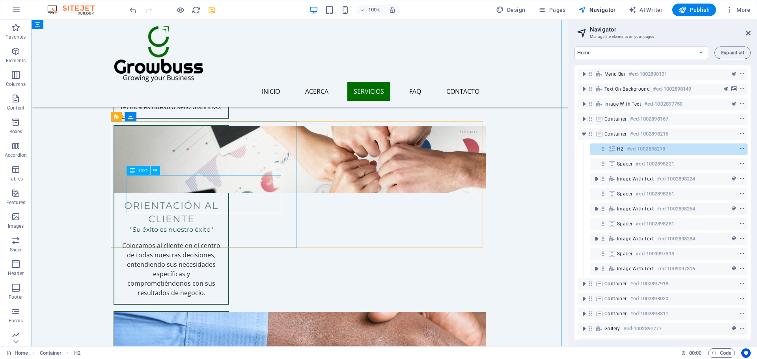
scroll to position [1103, 0]
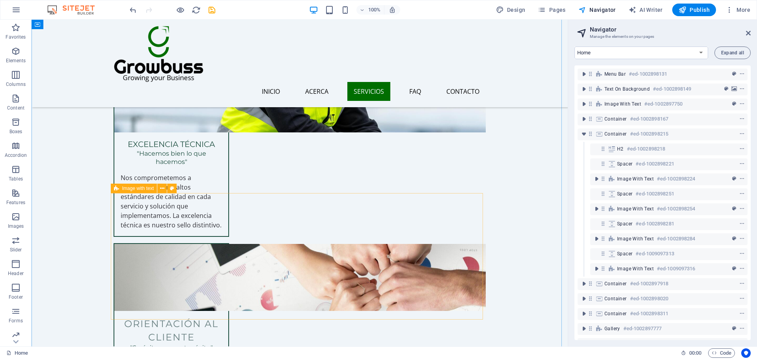
click at [115, 190] on icon at bounding box center [116, 188] width 5 height 9
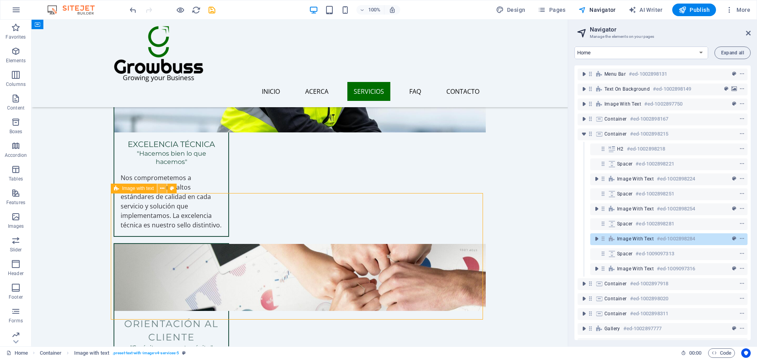
click at [162, 190] on icon at bounding box center [162, 188] width 4 height 8
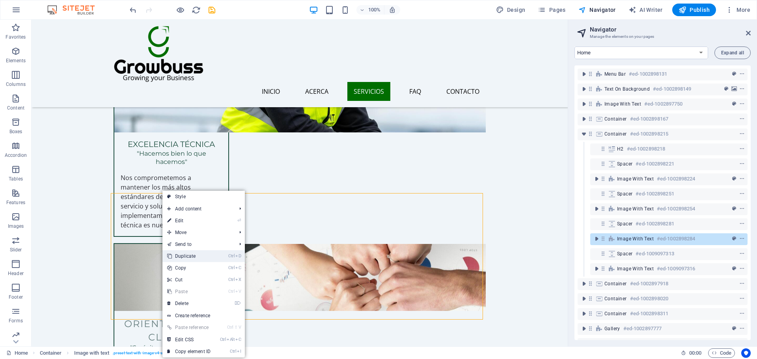
drag, startPoint x: 179, startPoint y: 237, endPoint x: 188, endPoint y: 254, distance: 18.9
click at [188, 254] on link "Ctrl D Duplicate" at bounding box center [188, 256] width 53 height 12
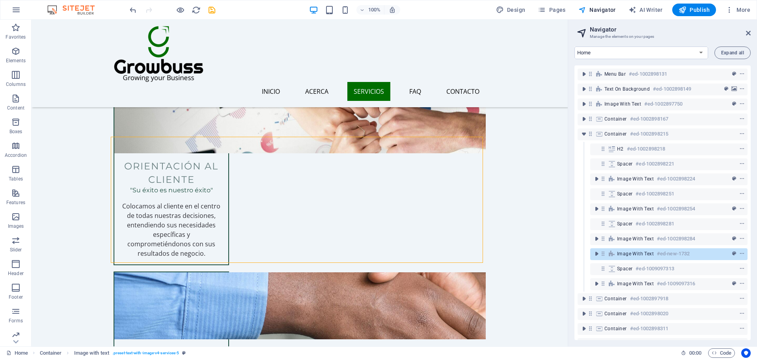
scroll to position [1379, 0]
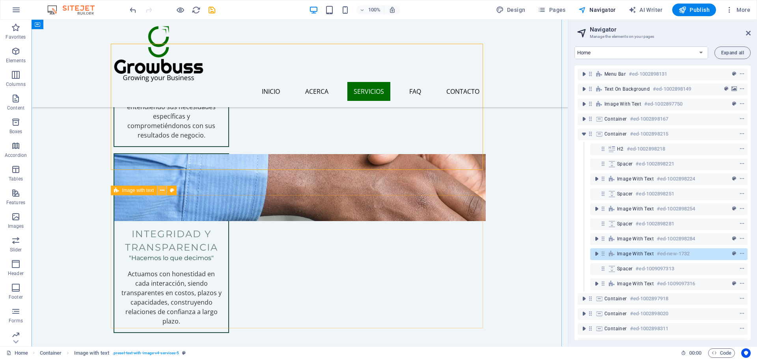
click at [163, 190] on icon at bounding box center [162, 190] width 4 height 8
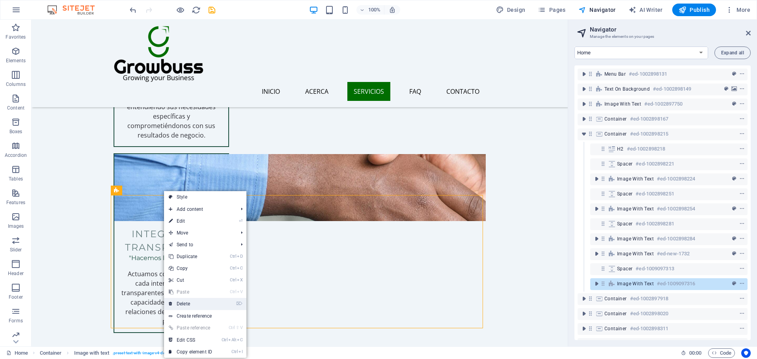
click at [188, 302] on link "⌦ Delete" at bounding box center [190, 304] width 53 height 12
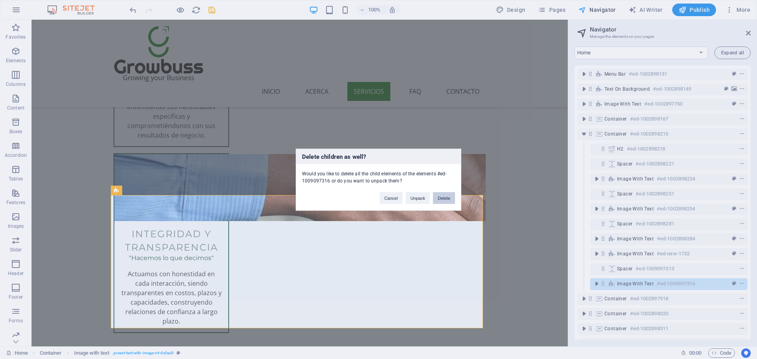
click at [442, 196] on button "Delete" at bounding box center [444, 198] width 22 height 12
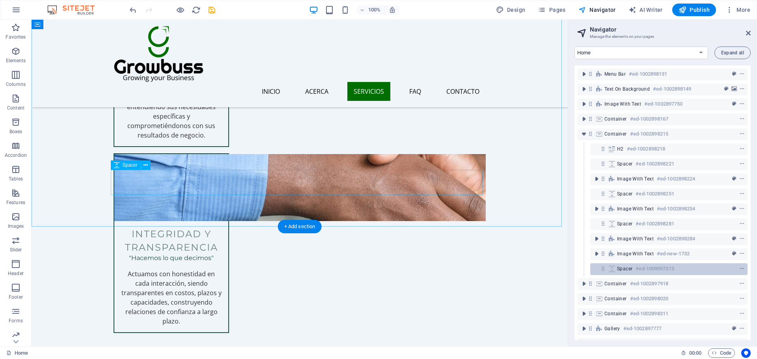
drag, startPoint x: 618, startPoint y: 256, endPoint x: 620, endPoint y: 271, distance: 15.1
click at [620, 271] on div "Menu Bar #ed-1002898131 Text on background #ed-1002898149 Image with text #ed-1…" at bounding box center [662, 202] width 176 height 275
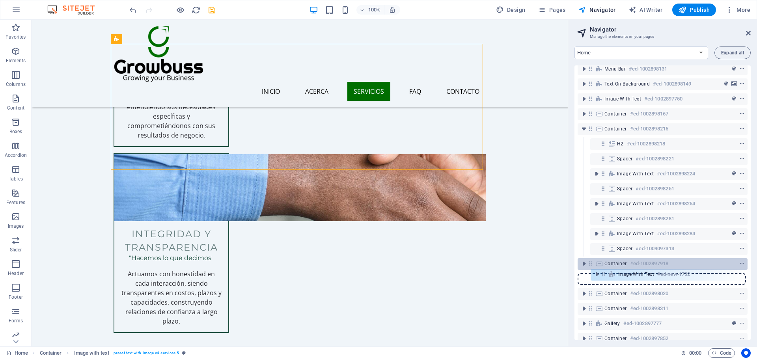
scroll to position [10, 0]
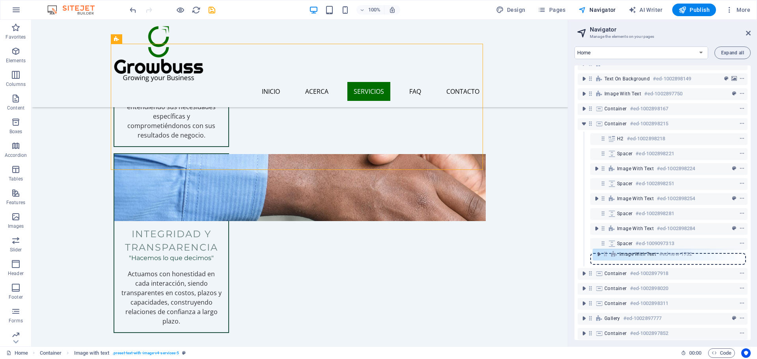
drag, startPoint x: 603, startPoint y: 255, endPoint x: 283, endPoint y: 188, distance: 326.6
click at [606, 258] on div "Menu Bar #ed-1002898131 Text on background #ed-1002898149 Image with text #ed-1…" at bounding box center [662, 202] width 176 height 275
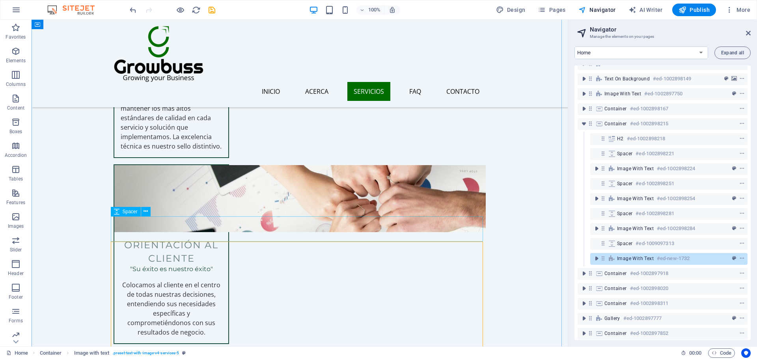
scroll to position [1261, 0]
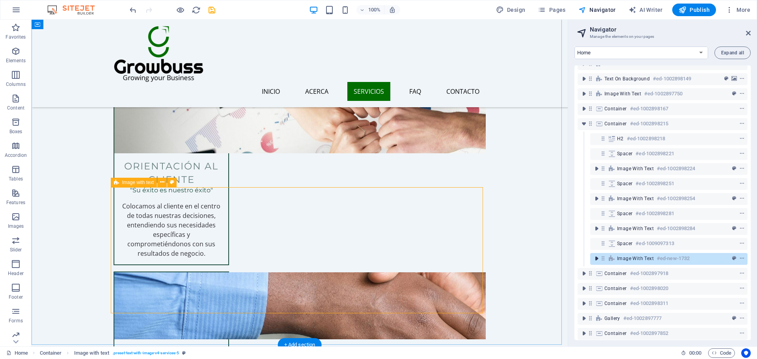
click at [597, 259] on icon "toggle-expand" at bounding box center [596, 259] width 8 height 8
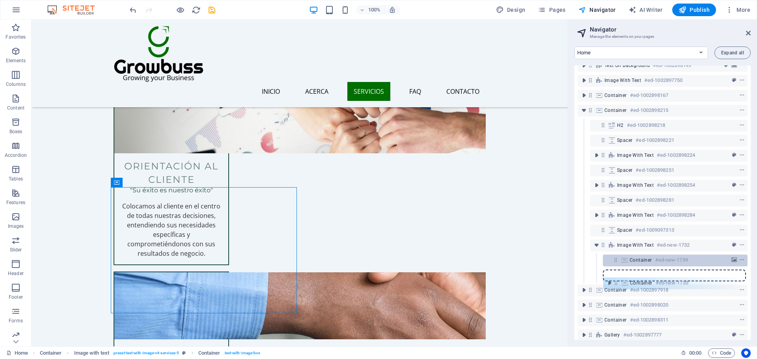
drag, startPoint x: 617, startPoint y: 275, endPoint x: 618, endPoint y: 270, distance: 5.3
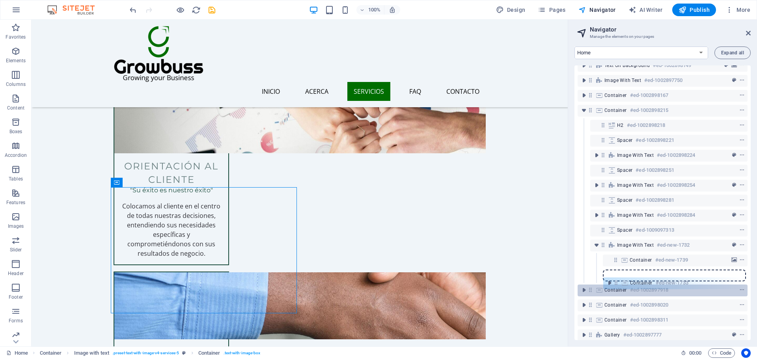
click at [618, 287] on div "Menu Bar #ed-1002898131 Text on background #ed-1002898149 Image with text #ed-1…" at bounding box center [662, 202] width 176 height 275
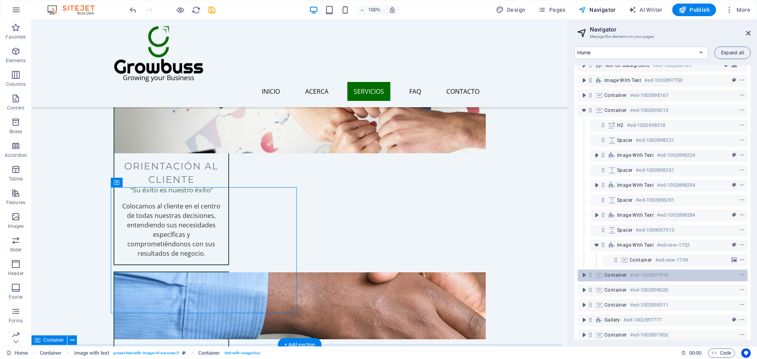
scroll to position [24, 0]
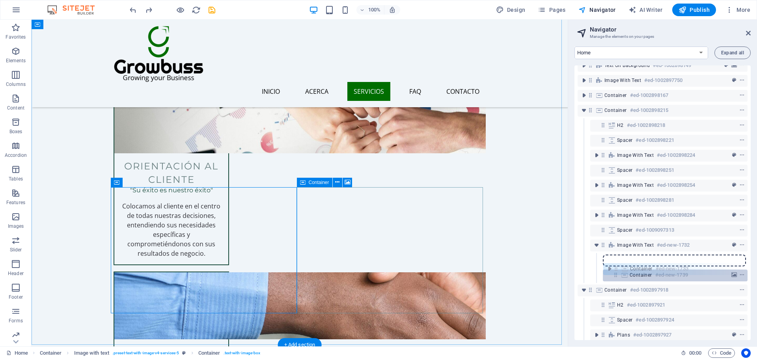
drag, startPoint x: 617, startPoint y: 261, endPoint x: 618, endPoint y: 273, distance: 11.5
click at [618, 273] on div "Menu Bar #ed-1002898131 Text on background #ed-1002898149 Image with text #ed-1…" at bounding box center [662, 202] width 176 height 275
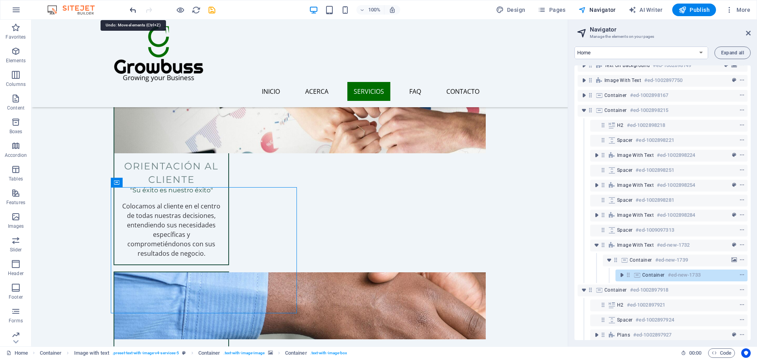
click at [134, 11] on icon "undo" at bounding box center [132, 10] width 9 height 9
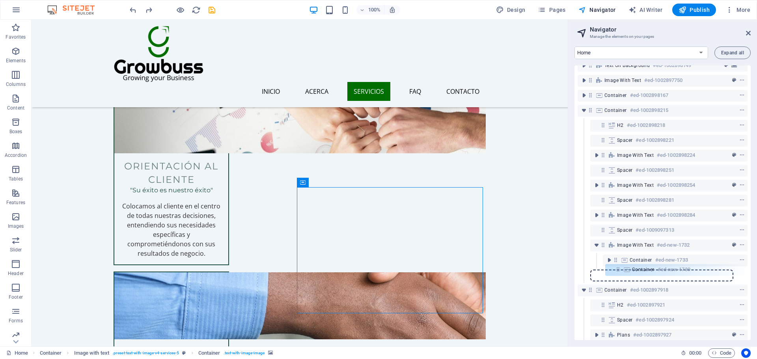
scroll to position [24, 0]
drag, startPoint x: 616, startPoint y: 275, endPoint x: 620, endPoint y: 256, distance: 20.2
click at [620, 256] on div "Menu Bar #ed-1002898131 Text on background #ed-1002898149 Image with text #ed-1…" at bounding box center [662, 202] width 176 height 275
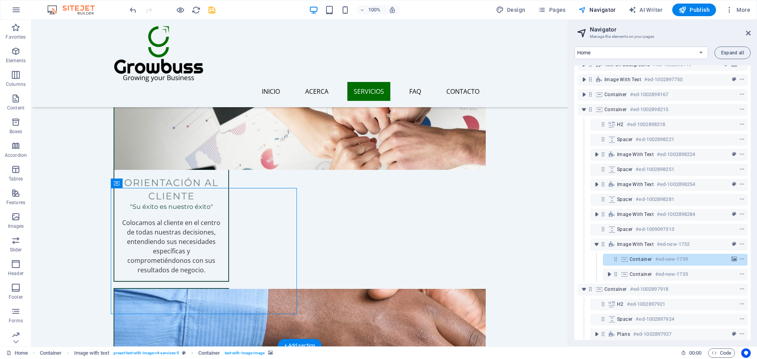
scroll to position [1261, 0]
